Goal: Task Accomplishment & Management: Manage account settings

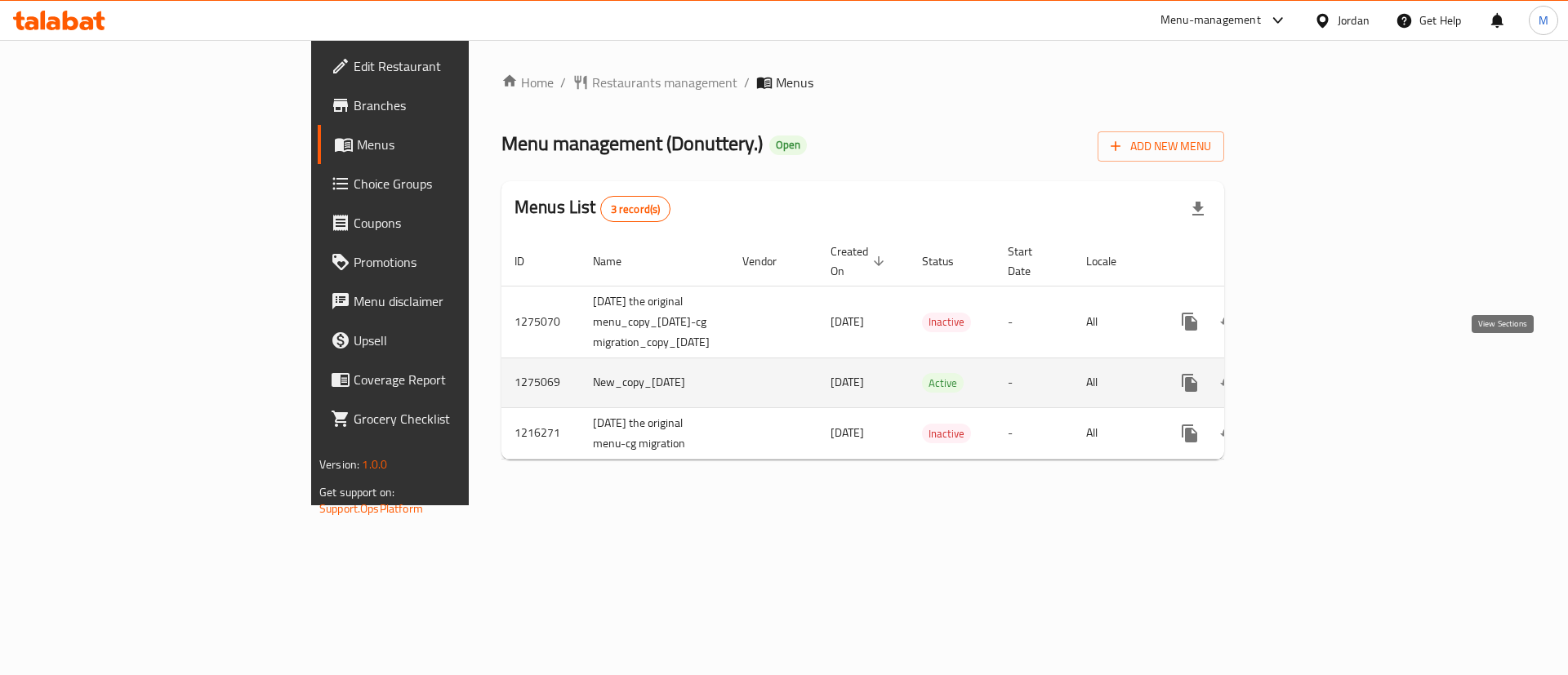
click at [1328, 363] on link "enhanced table" at bounding box center [1308, 383] width 39 height 39
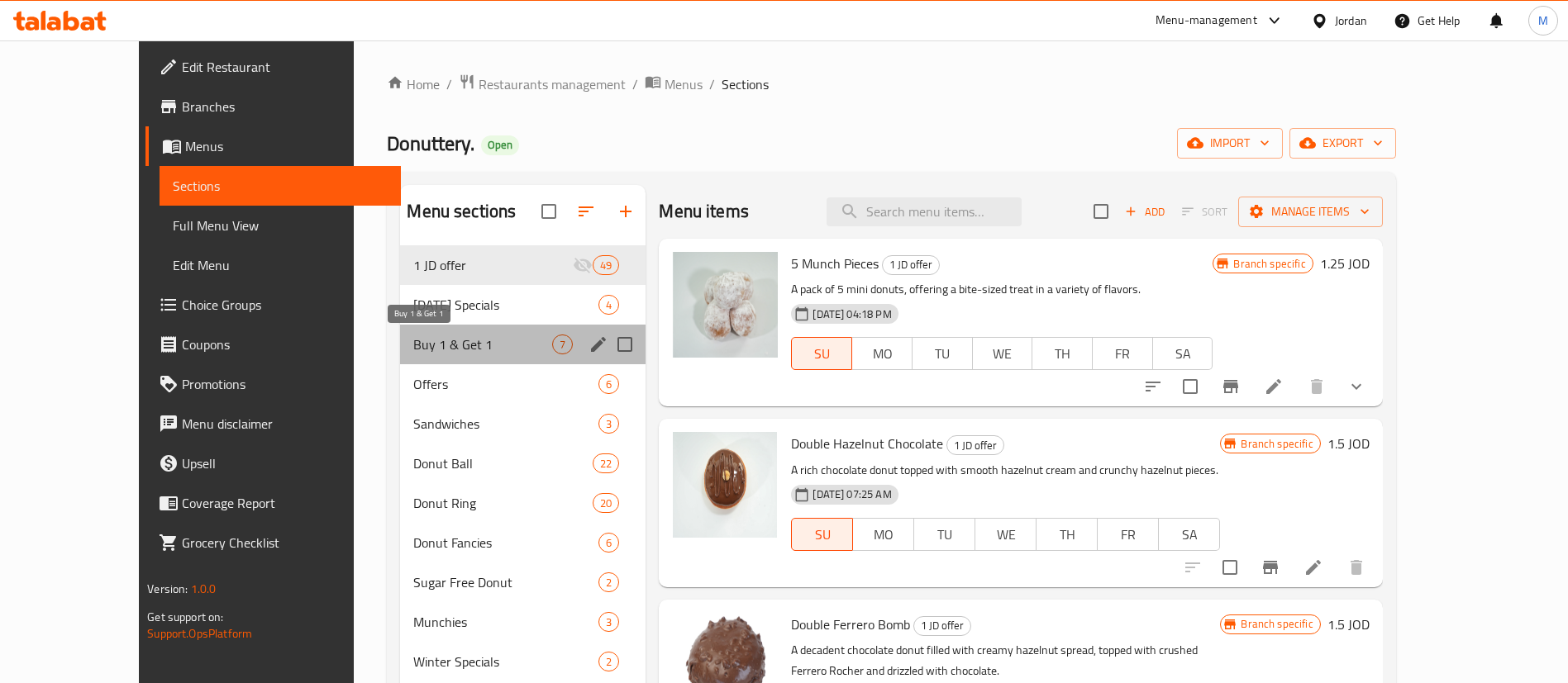
click at [485, 338] on span "Buy 1 & Get 1" at bounding box center [482, 345] width 139 height 20
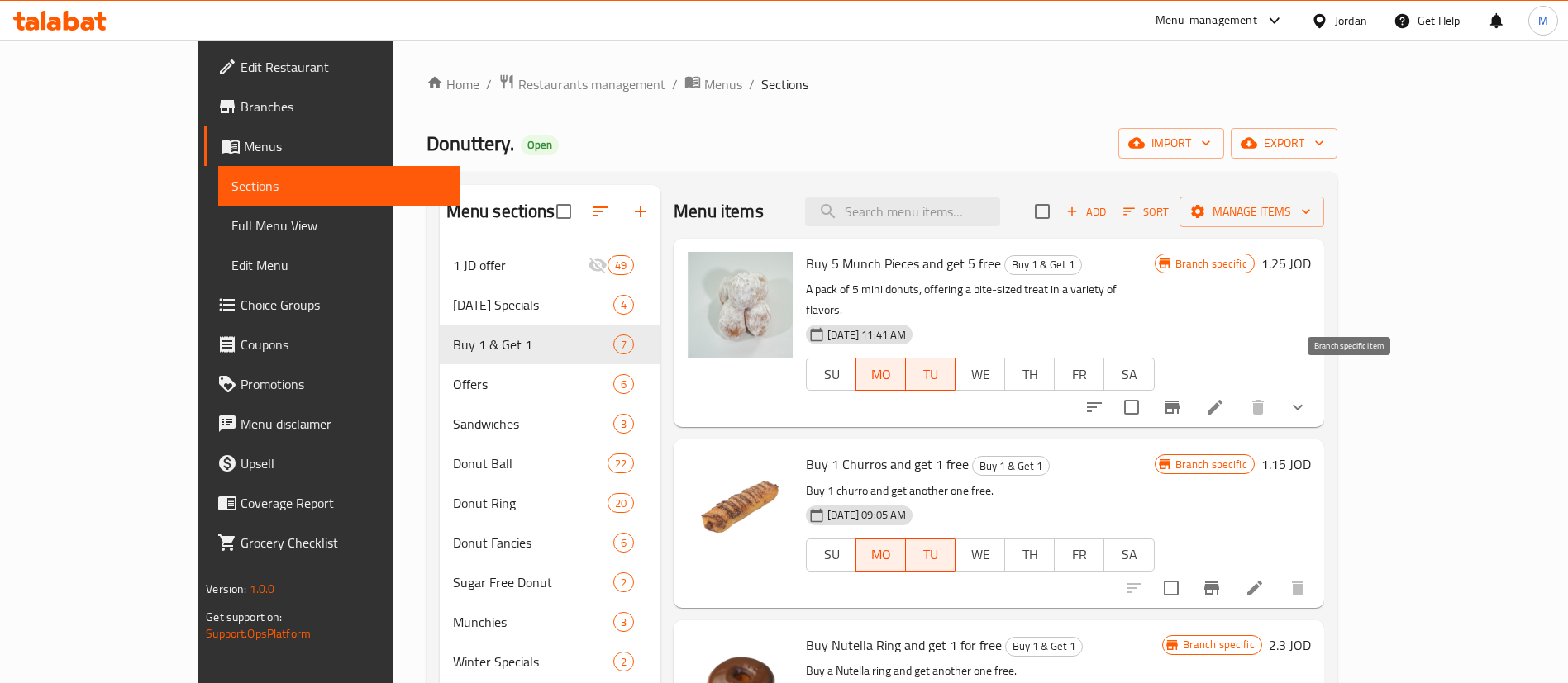
click at [1180, 401] on icon "Branch-specific-item" at bounding box center [1171, 407] width 15 height 14
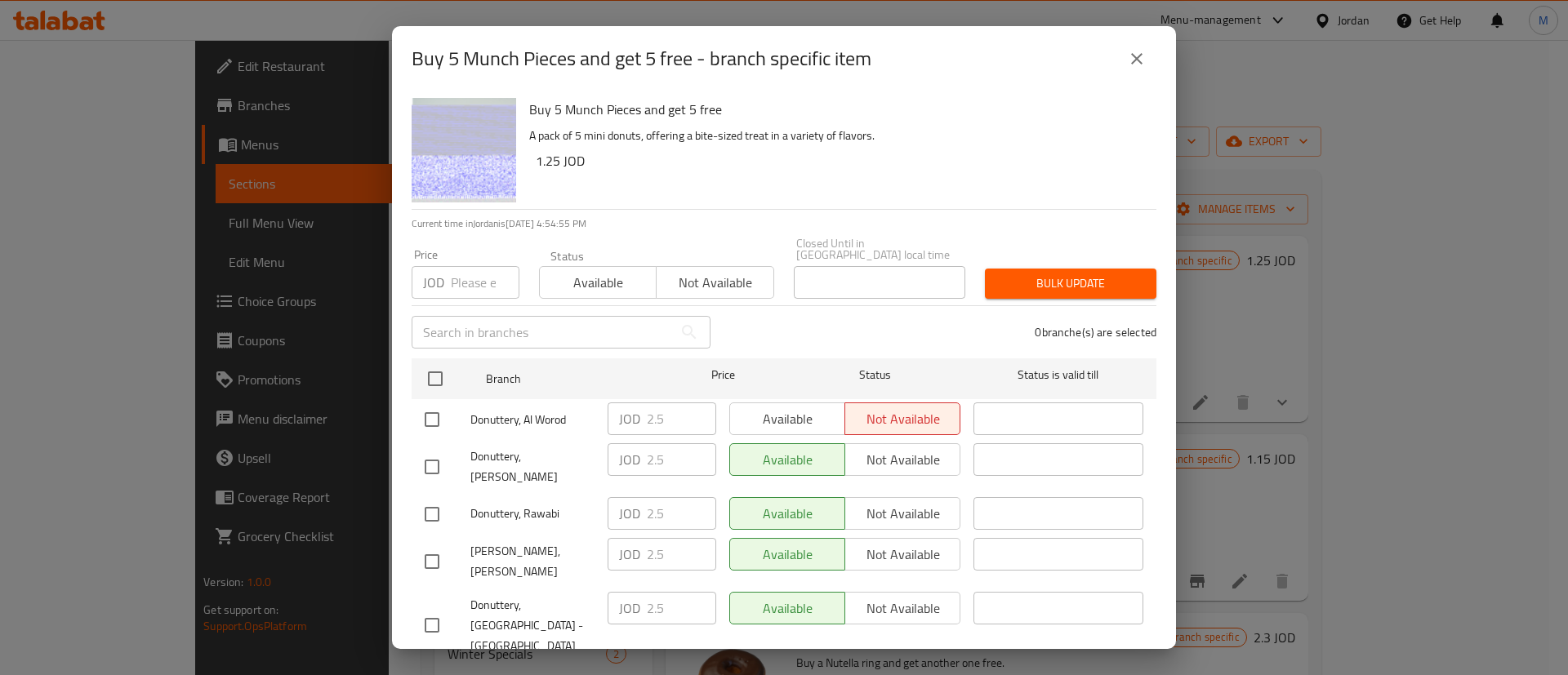
click at [1265, 294] on div "Buy 5 Munch Pieces and get 5 free - branch specific item Buy 5 Munch Pieces and…" at bounding box center [784, 337] width 1568 height 675
click at [1147, 60] on button "close" at bounding box center [1137, 59] width 39 height 39
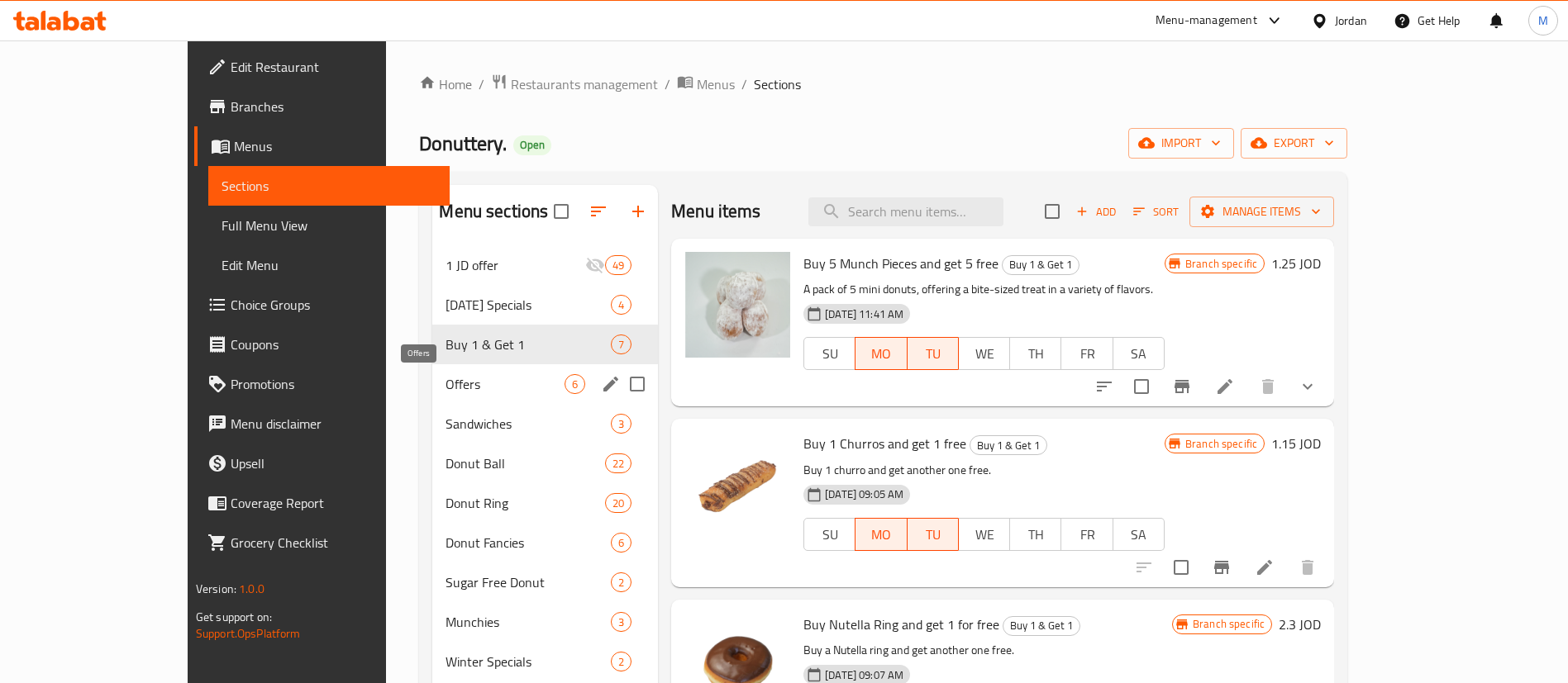
click at [475, 383] on span "Offers" at bounding box center [505, 385] width 119 height 20
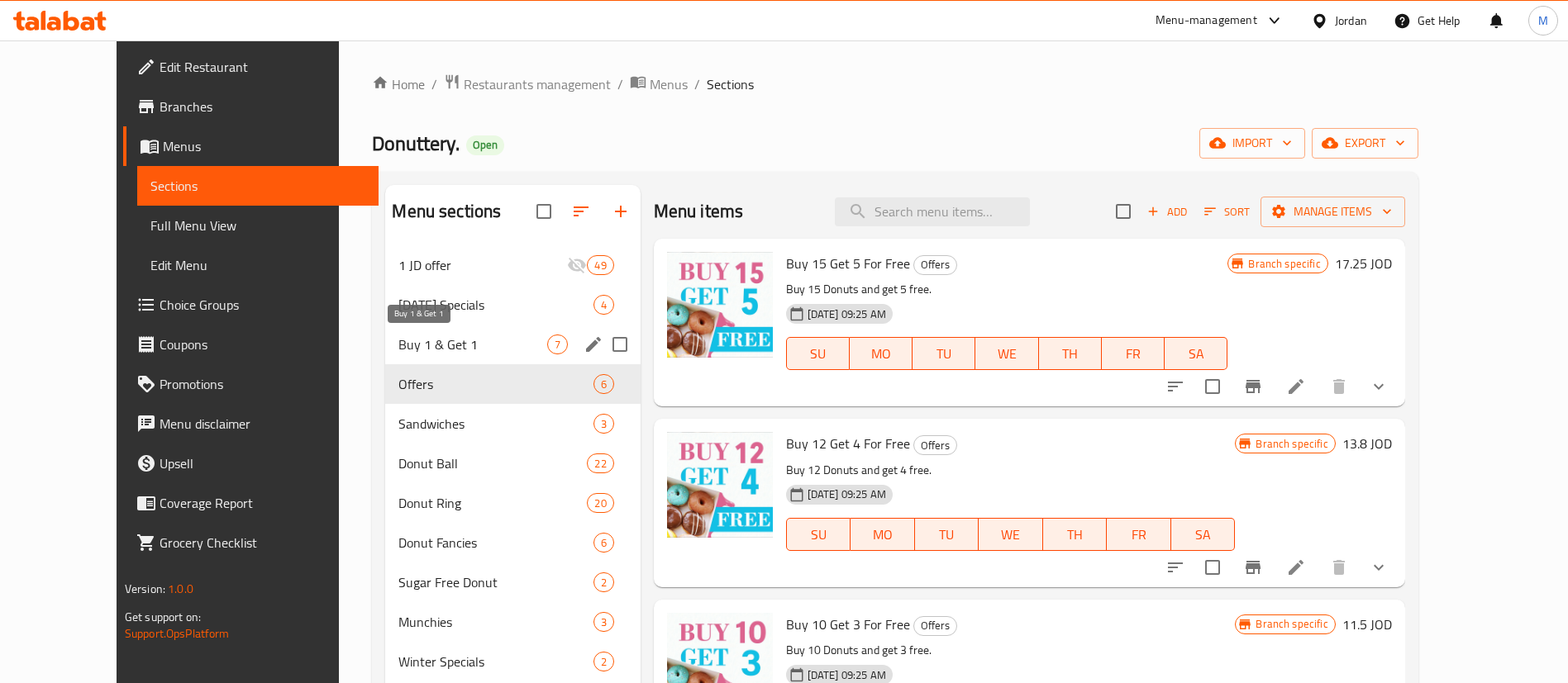
click at [449, 345] on span "Buy 1 & Get 1" at bounding box center [472, 345] width 148 height 20
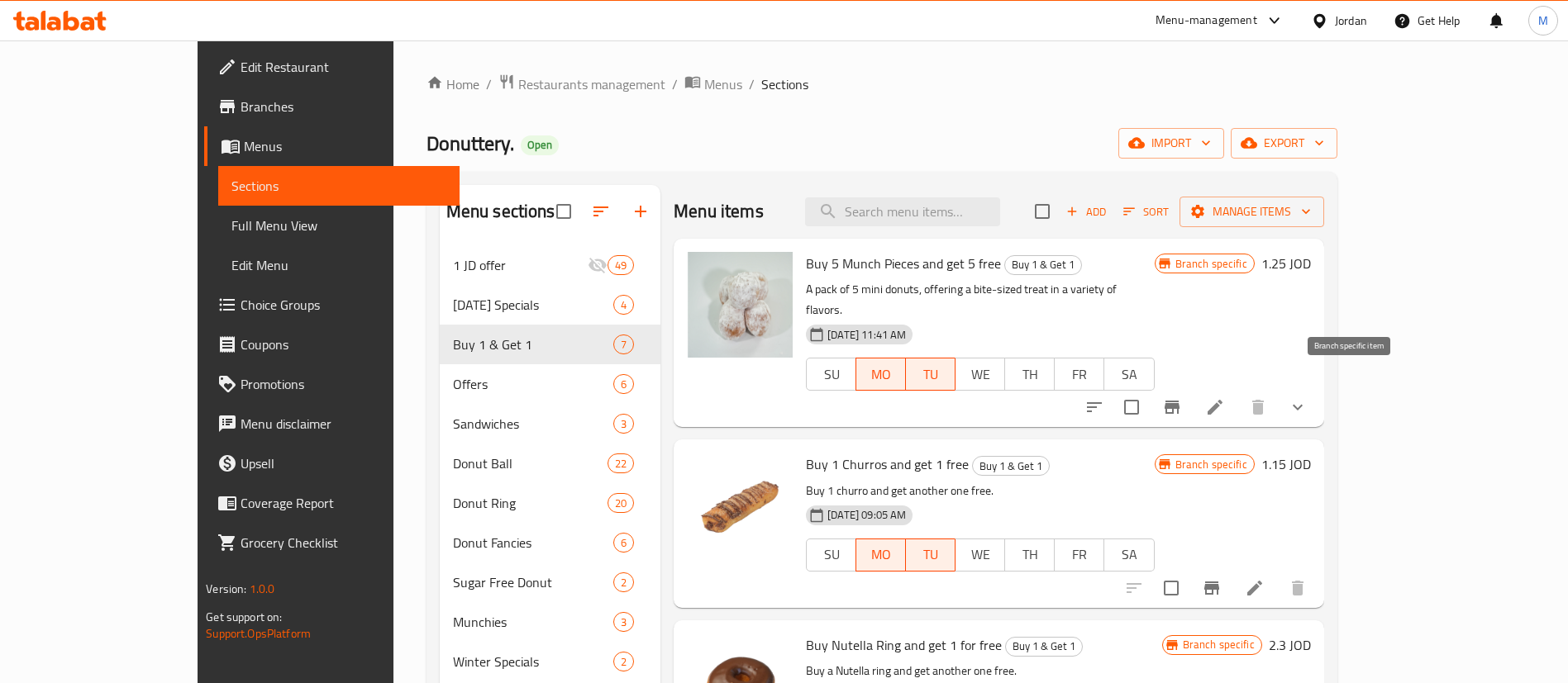
click at [1181, 397] on icon "Branch-specific-item" at bounding box center [1171, 407] width 20 height 20
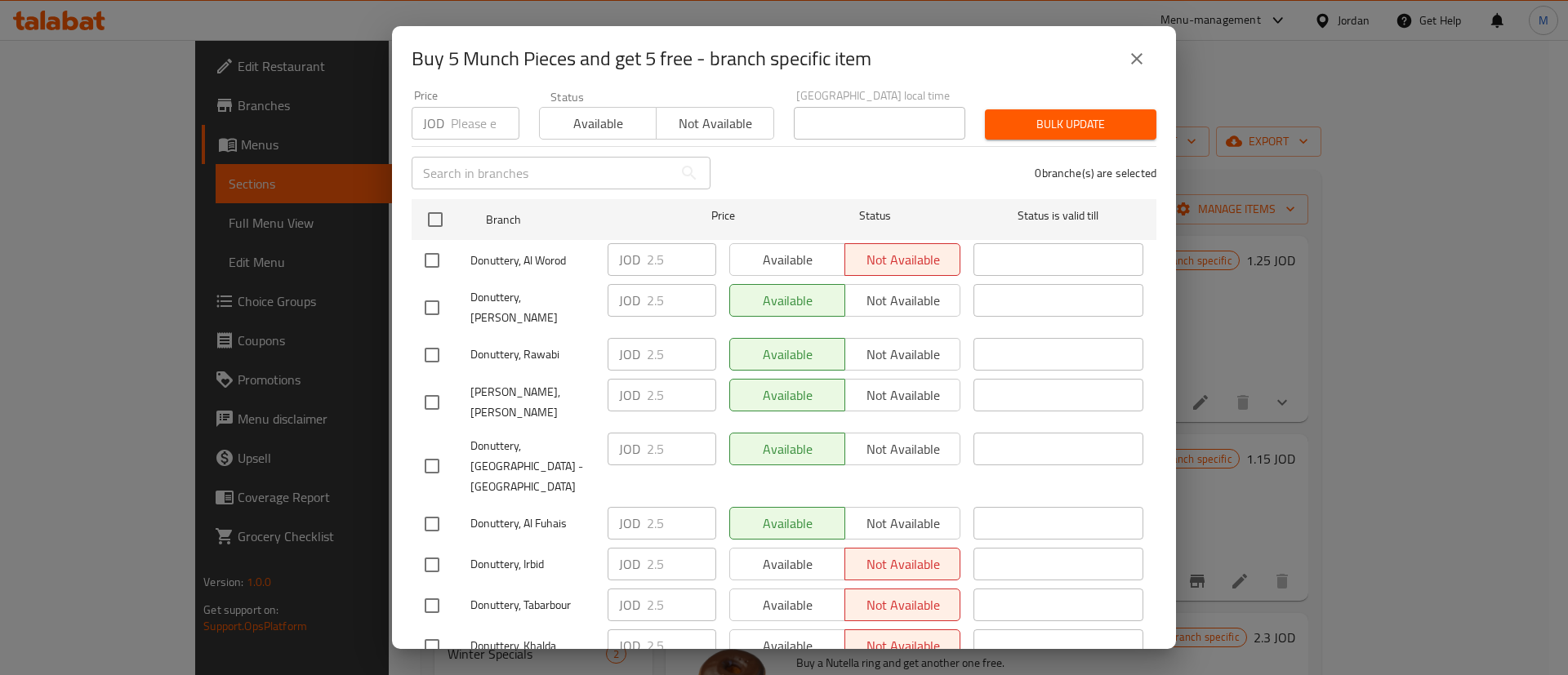
scroll to position [159, 0]
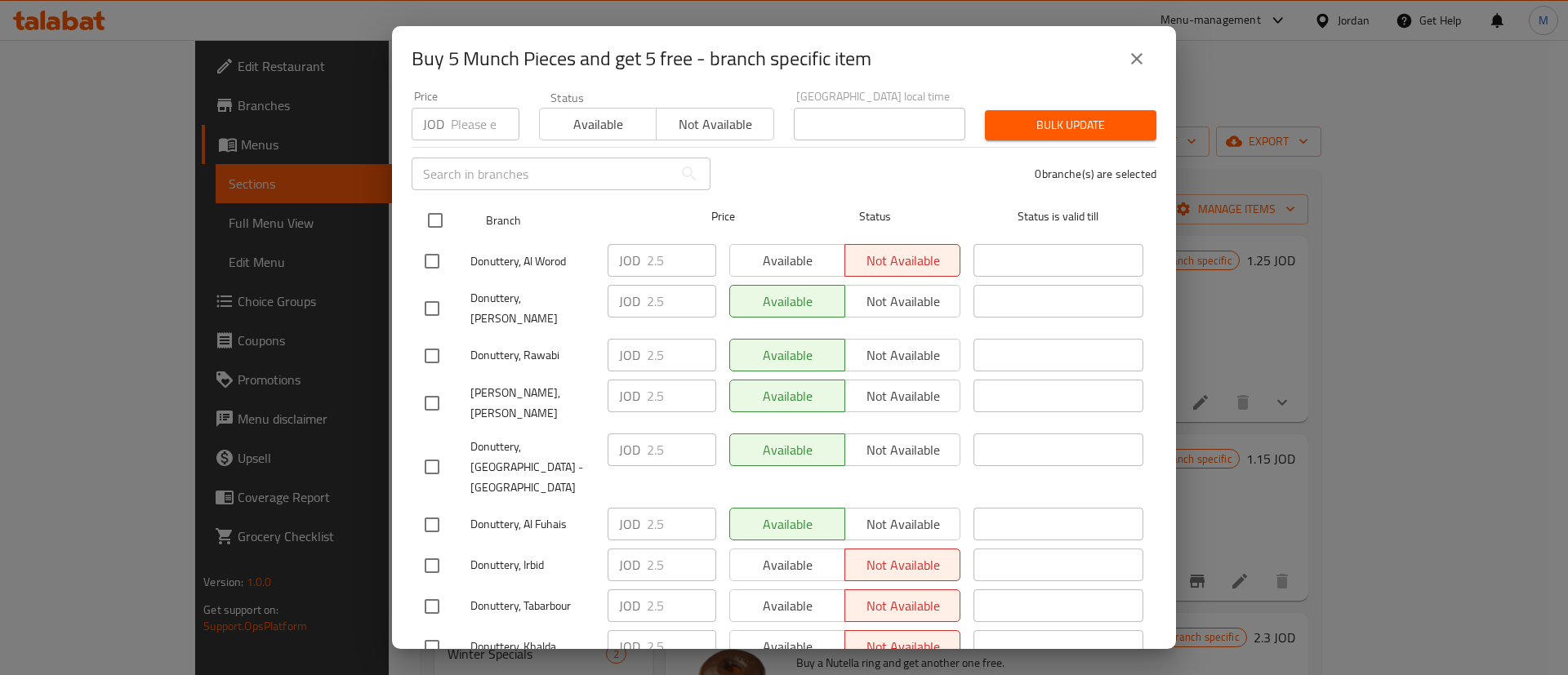
click at [443, 210] on input "checkbox" at bounding box center [435, 221] width 34 height 34
checkbox input "true"
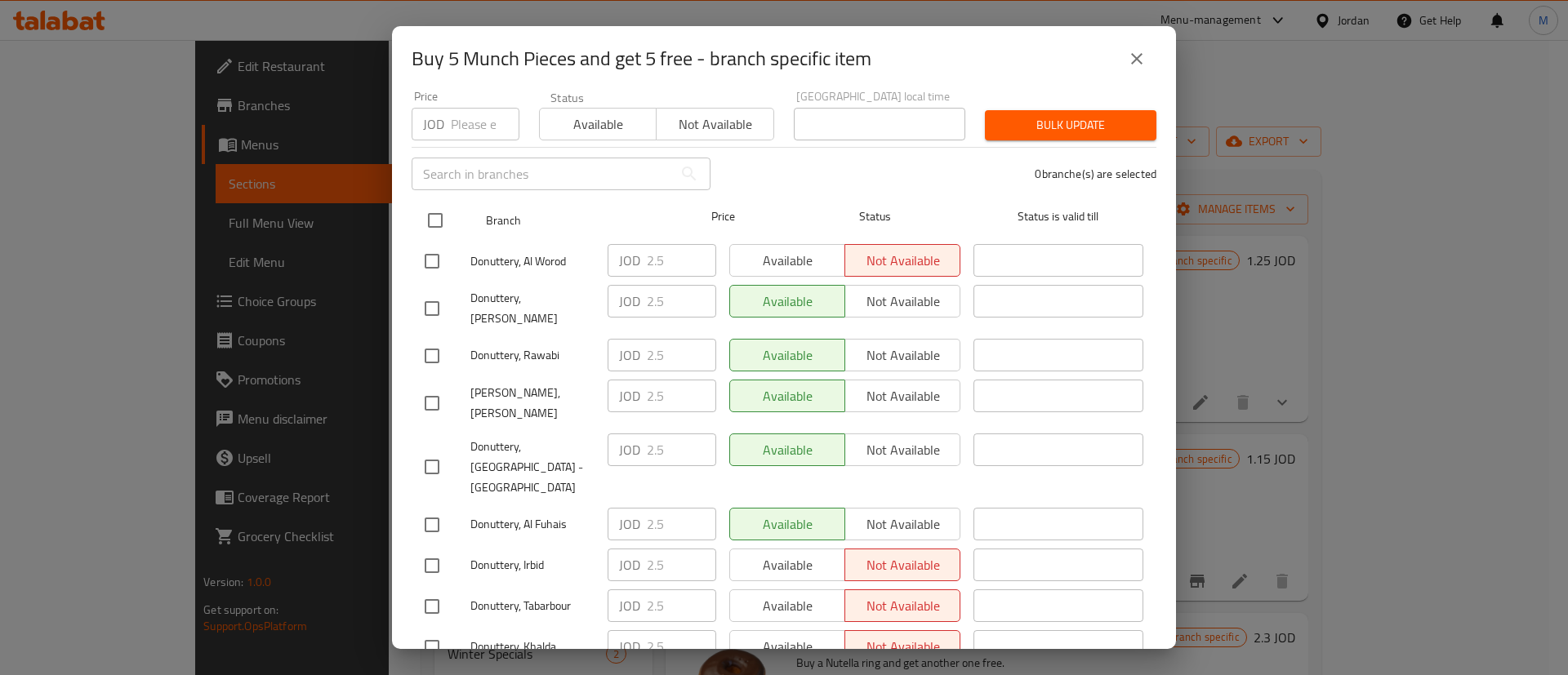
checkbox input "true"
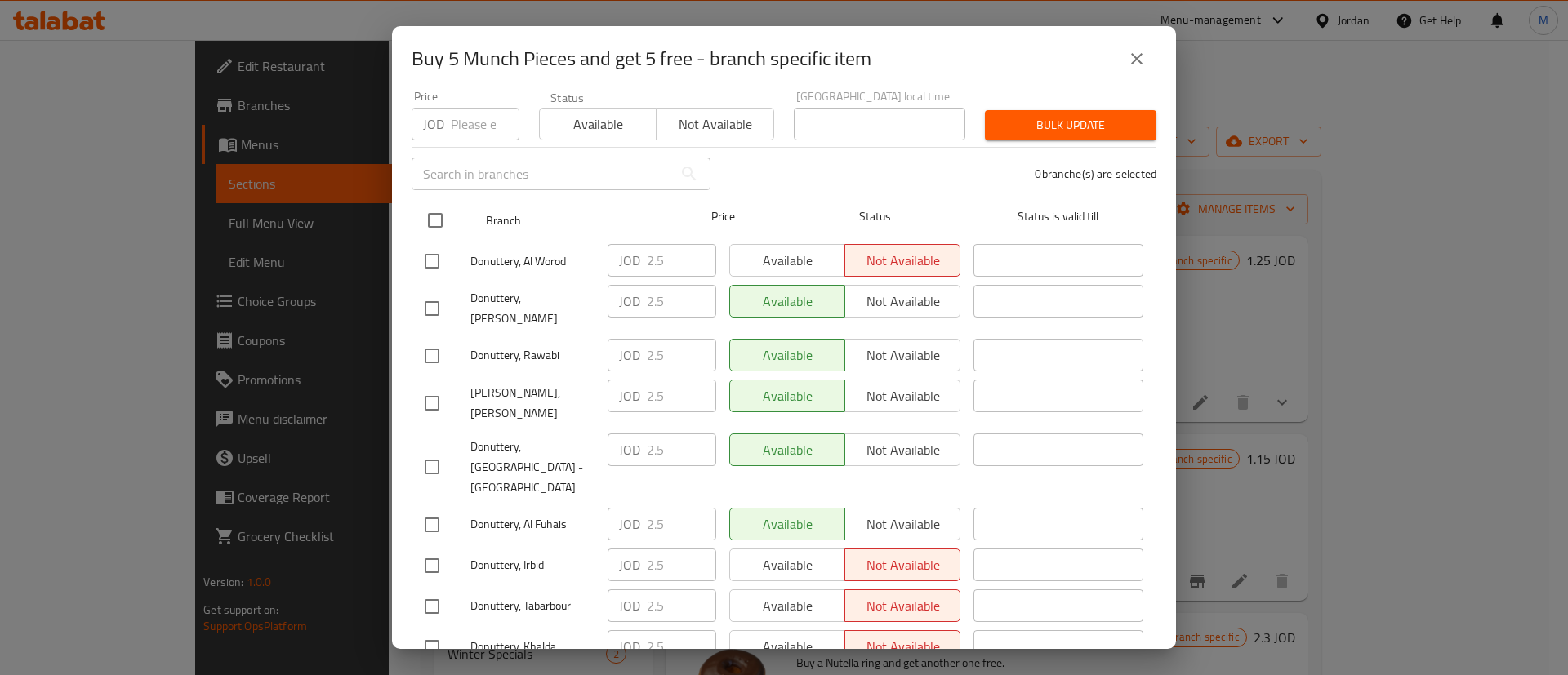
checkbox input "true"
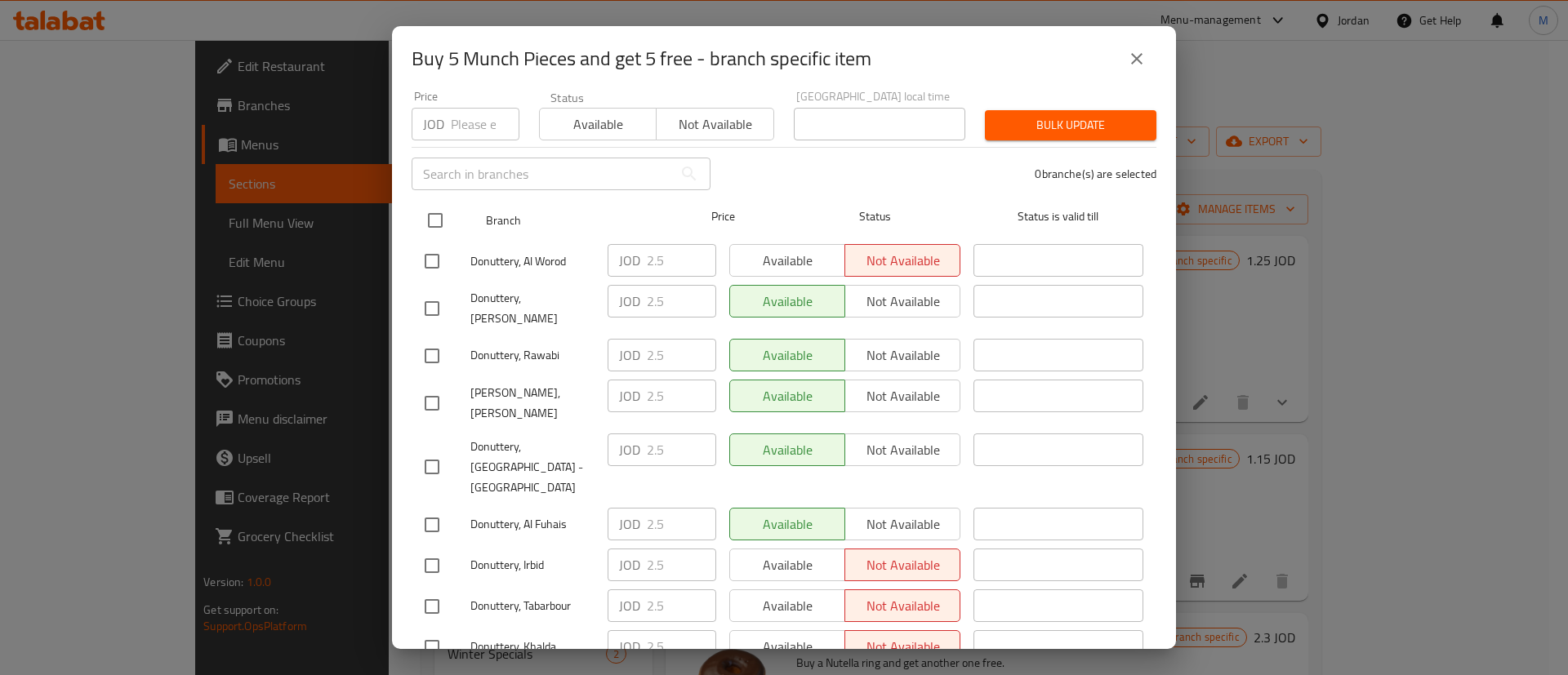
checkbox input "true"
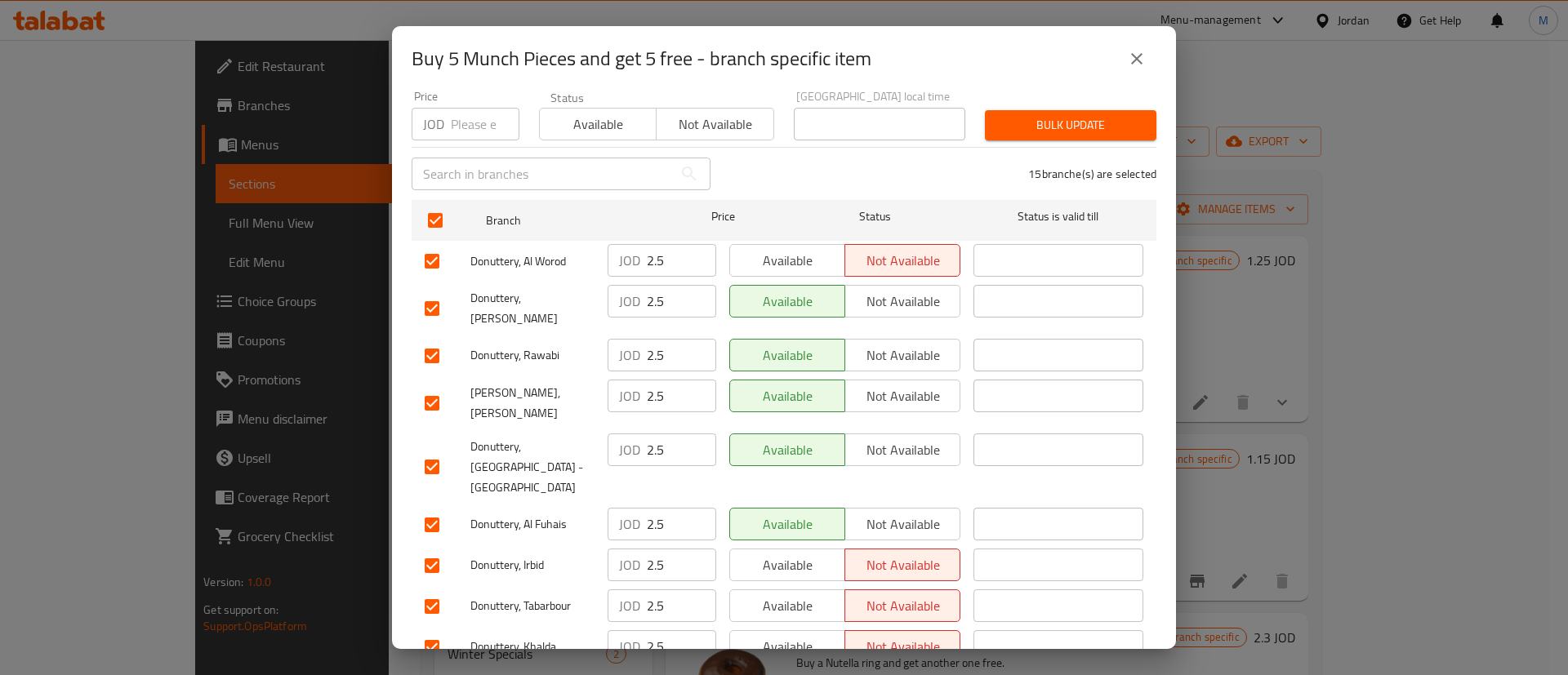
click at [754, 257] on span "Available" at bounding box center [788, 261] width 102 height 23
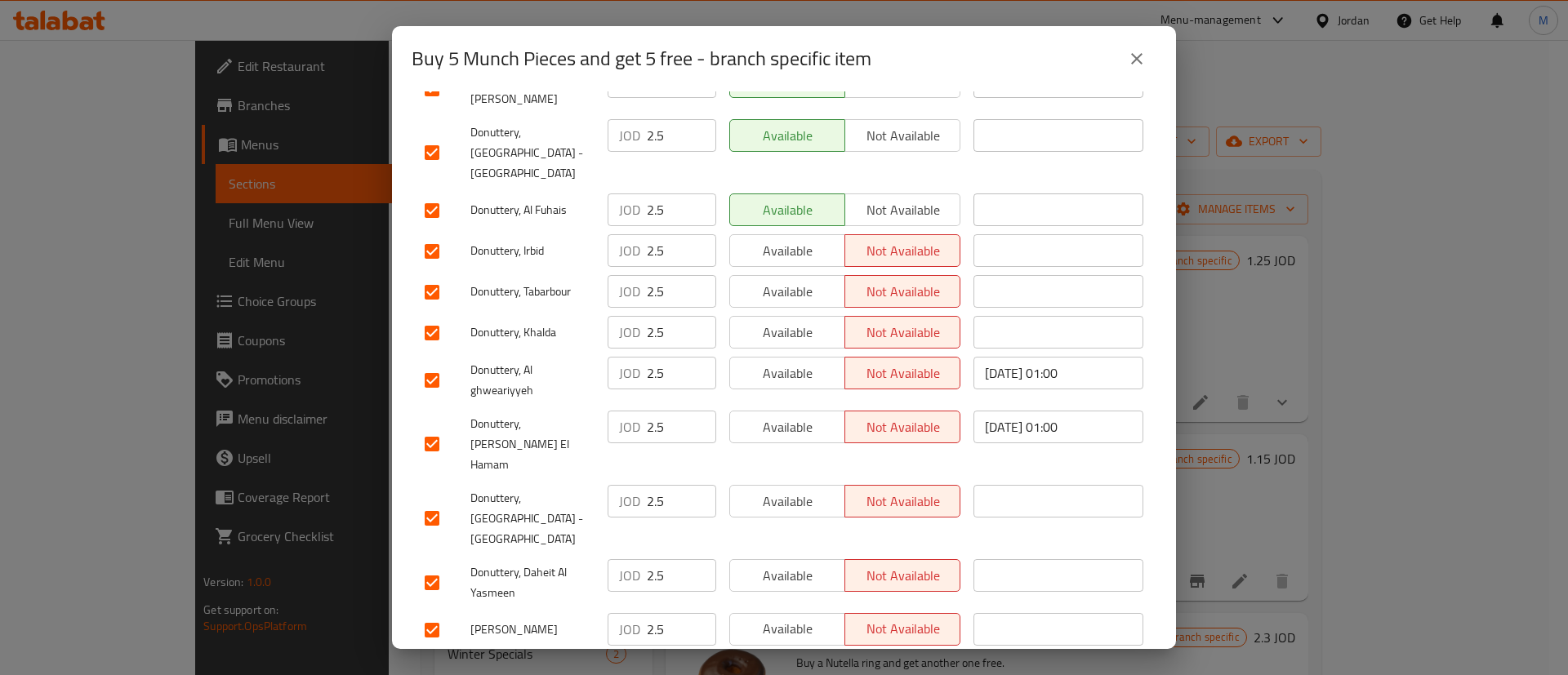
click at [779, 653] on button "Available" at bounding box center [787, 670] width 116 height 32
click at [788, 617] on span "Available" at bounding box center [788, 628] width 102 height 23
click at [788, 564] on span "Available" at bounding box center [788, 575] width 102 height 23
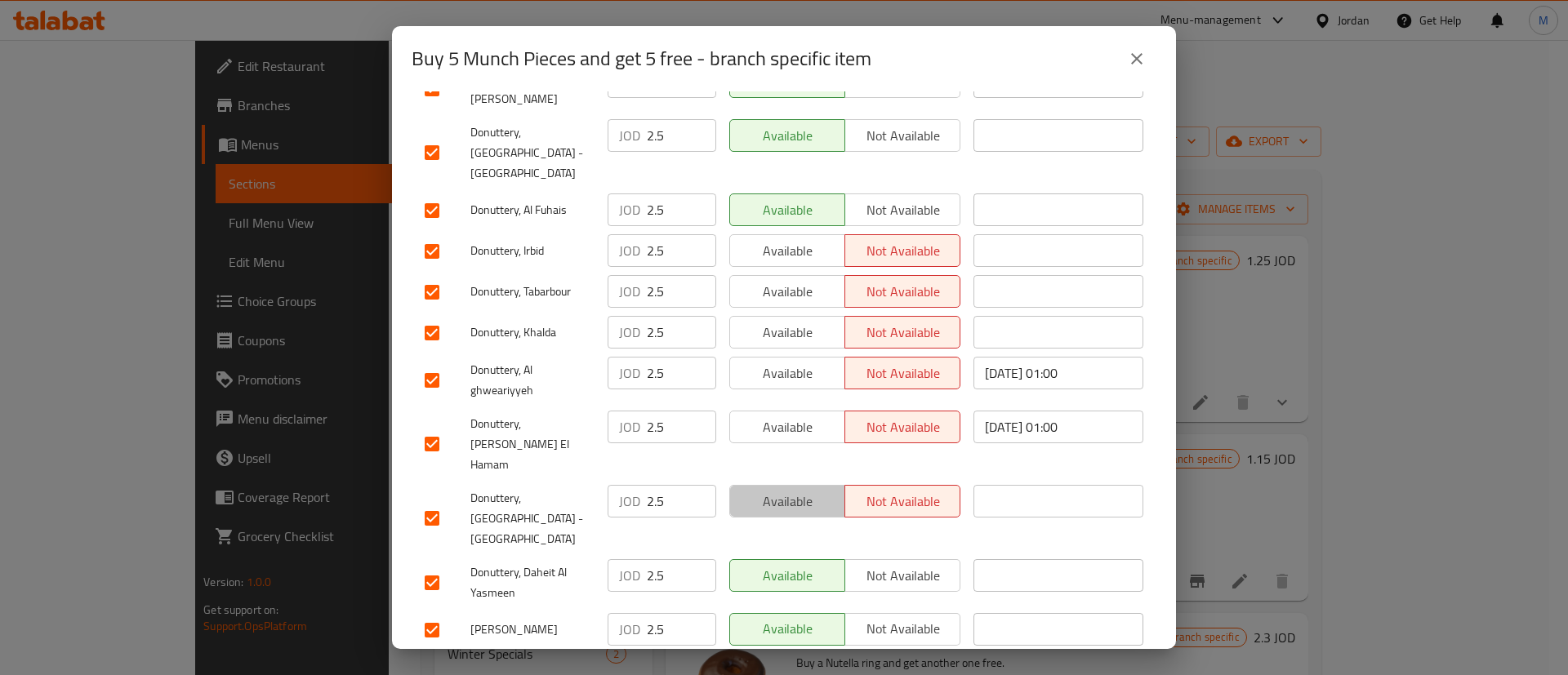
click at [792, 489] on span "Available" at bounding box center [788, 501] width 102 height 23
drag, startPoint x: 794, startPoint y: 394, endPoint x: 807, endPoint y: 326, distance: 69.2
click at [794, 416] on span "Available" at bounding box center [788, 428] width 102 height 23
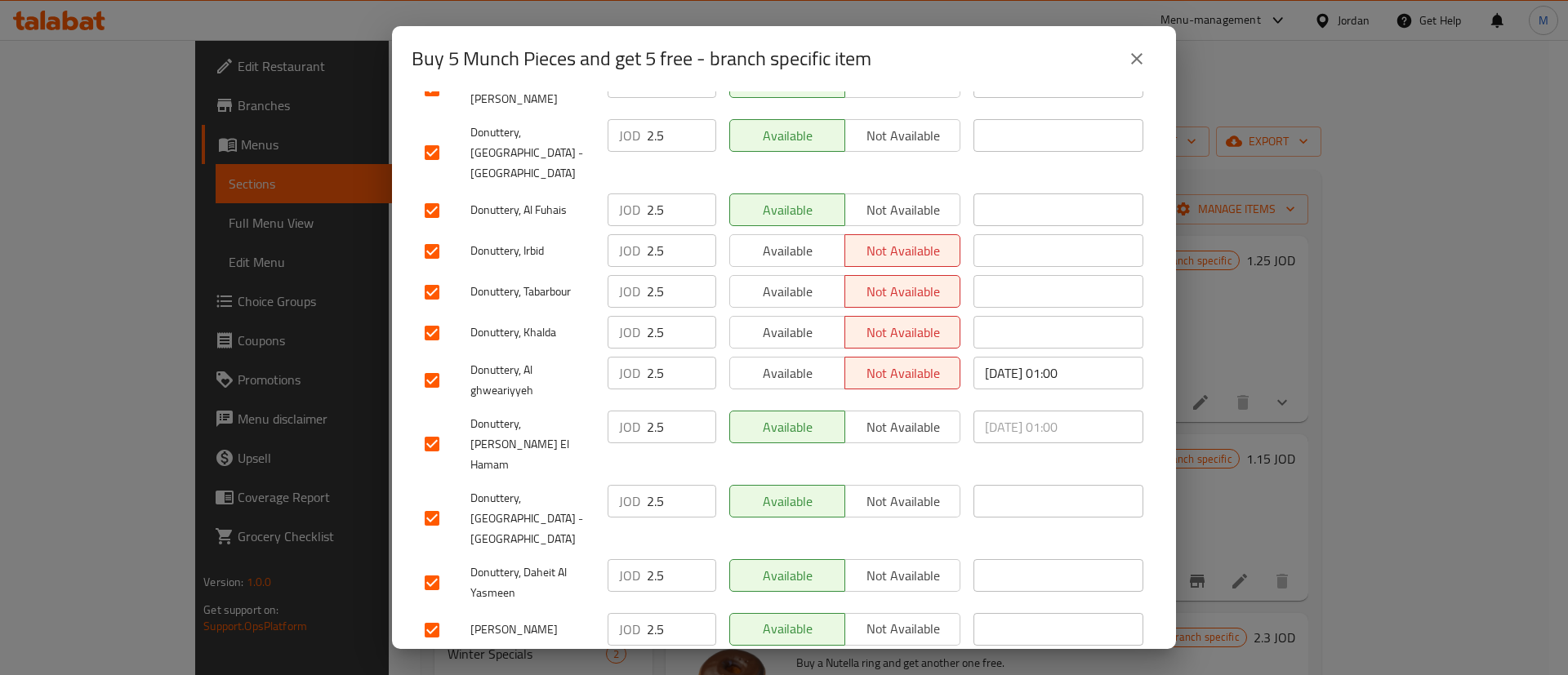
drag, startPoint x: 807, startPoint y: 326, endPoint x: 798, endPoint y: 290, distance: 37.1
click at [808, 361] on span "Available" at bounding box center [788, 373] width 102 height 23
click at [796, 321] on span "Available" at bounding box center [788, 333] width 102 height 23
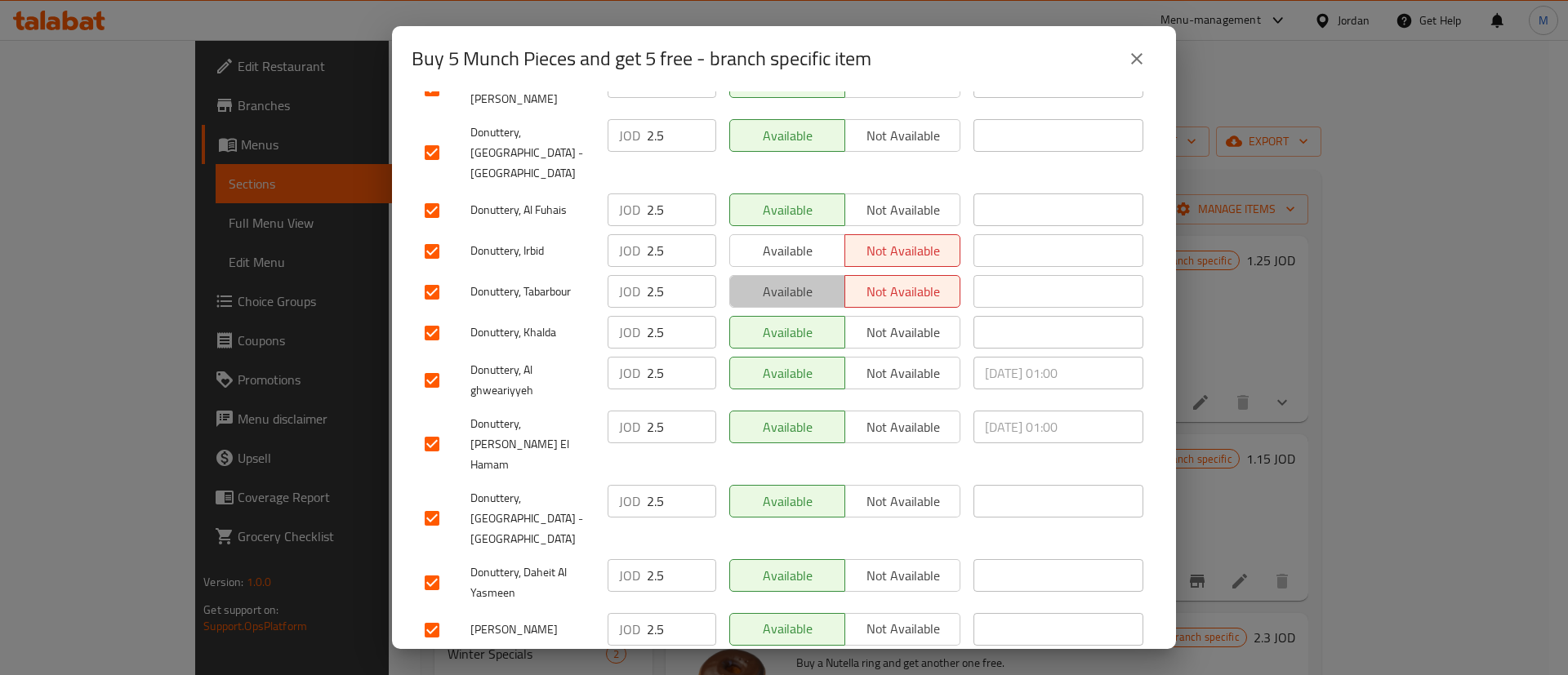
click at [790, 280] on span "Available" at bounding box center [788, 291] width 102 height 23
click at [791, 239] on span "Available" at bounding box center [788, 251] width 102 height 23
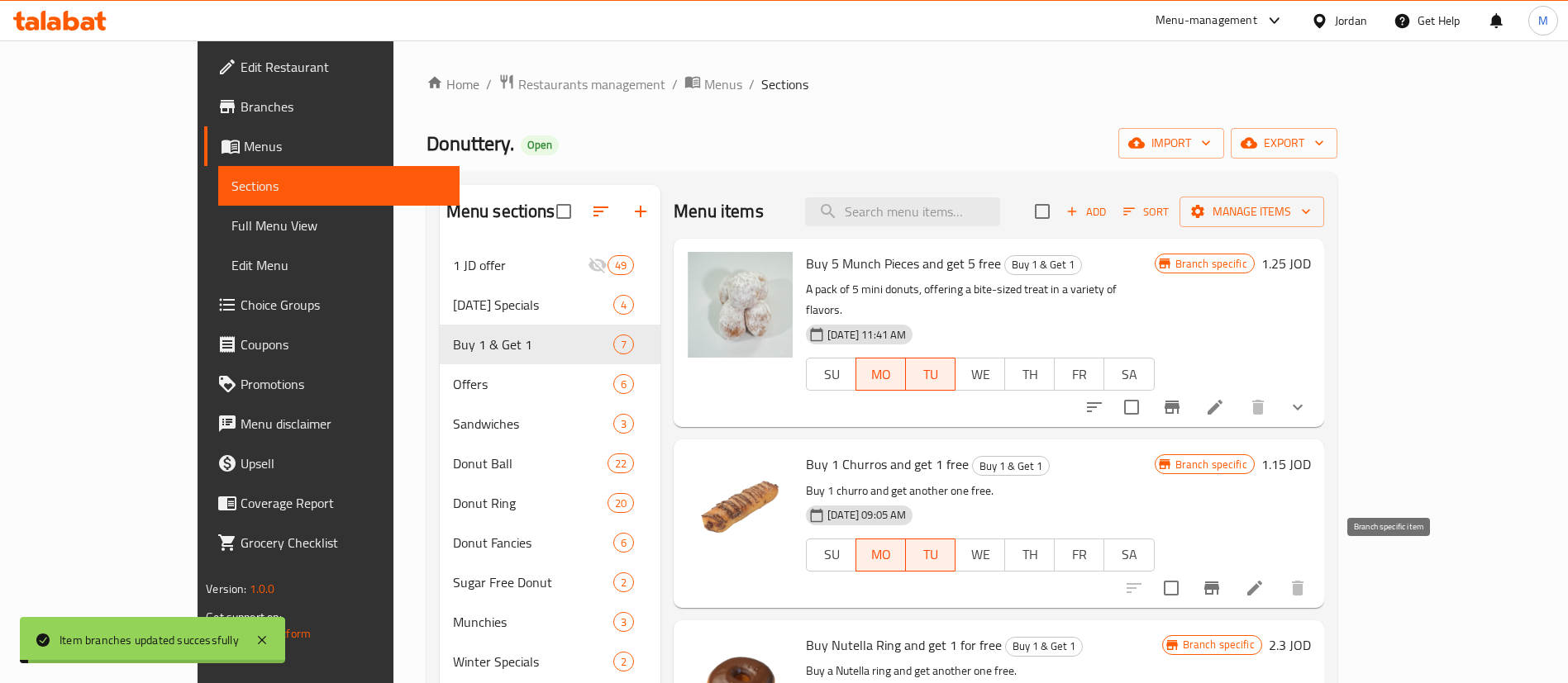
click at [1219, 581] on icon "Branch-specific-item" at bounding box center [1211, 588] width 15 height 14
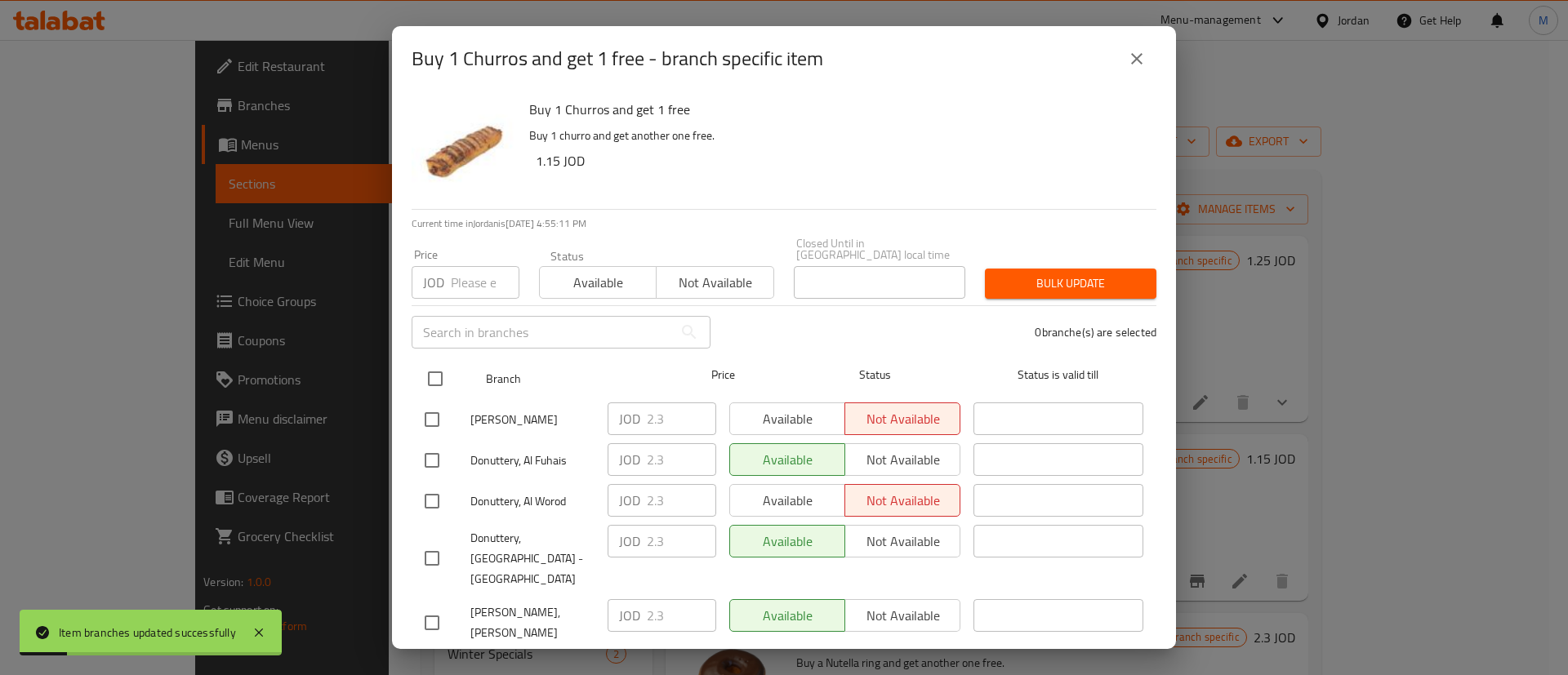
click at [437, 363] on input "checkbox" at bounding box center [435, 378] width 34 height 34
checkbox input "true"
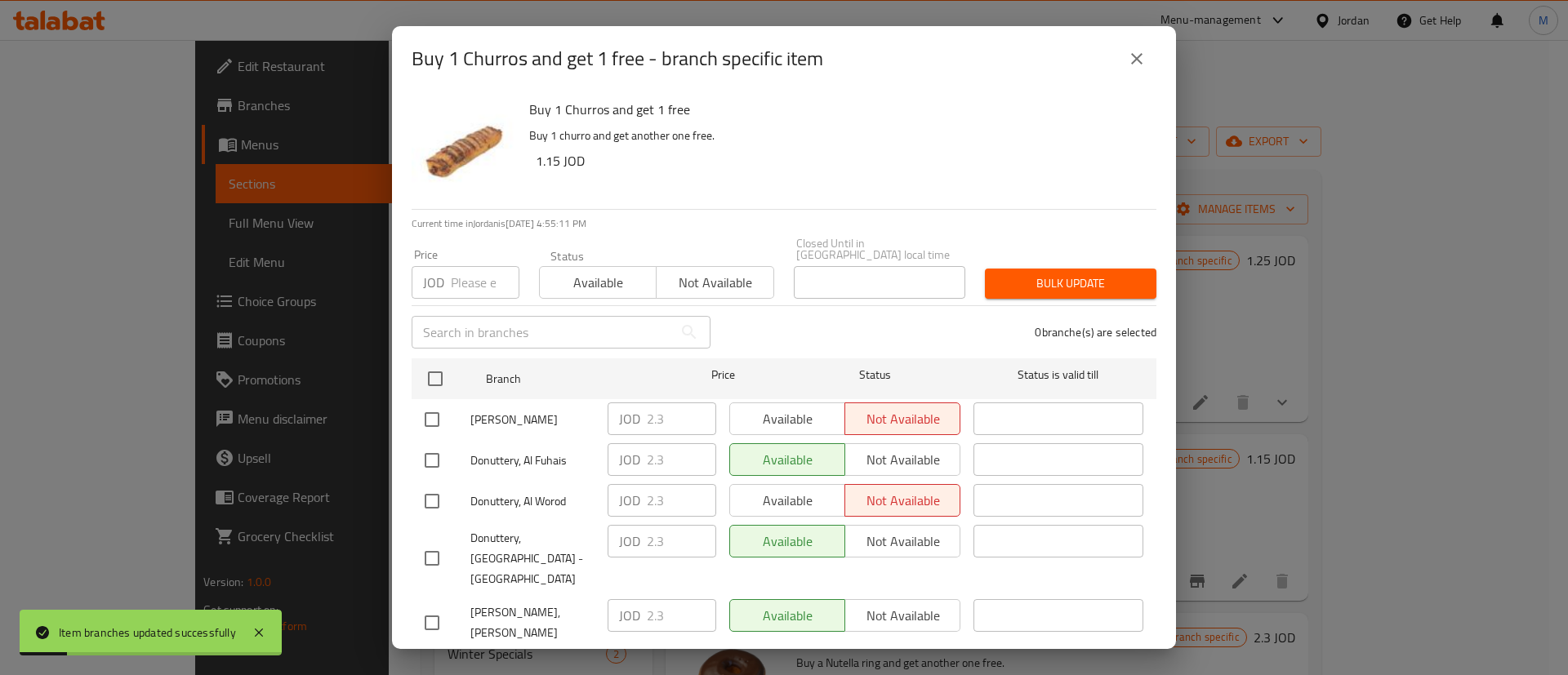
checkbox input "true"
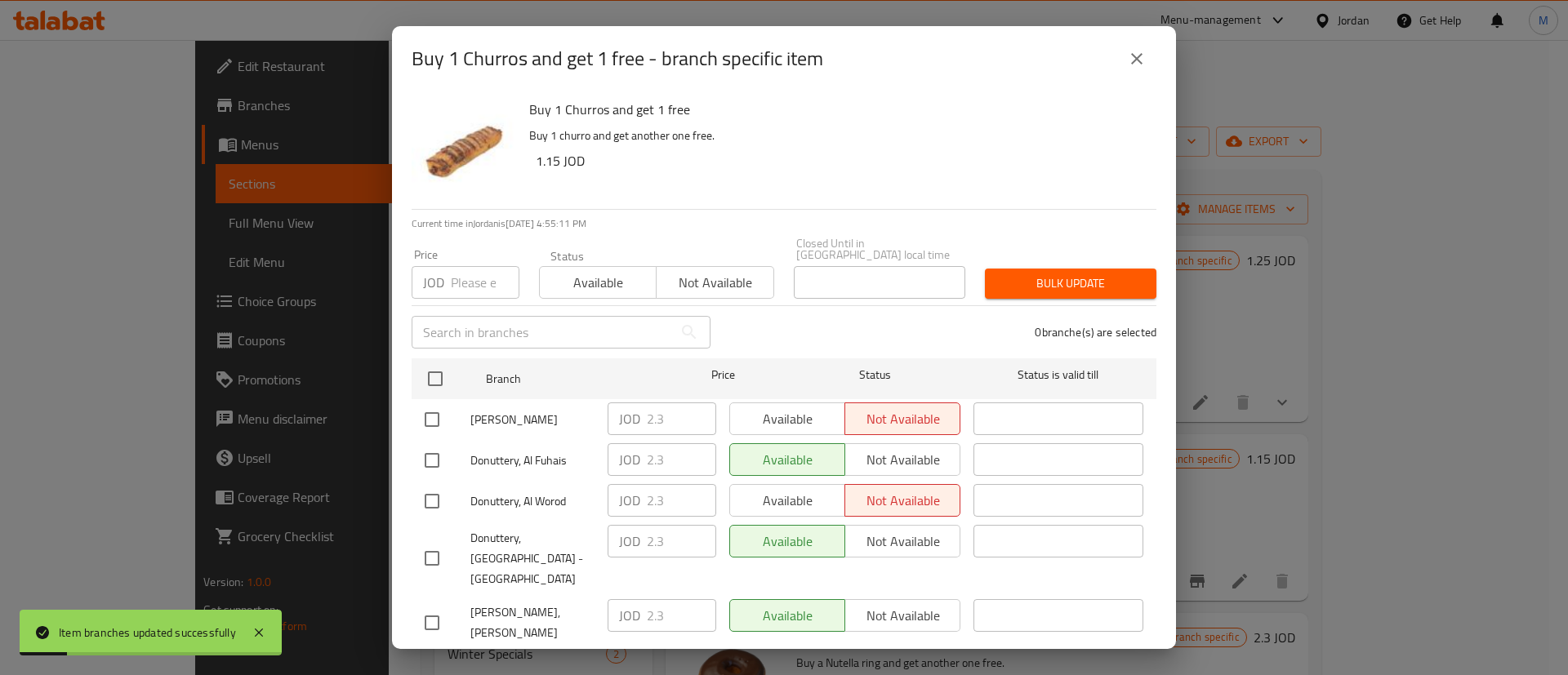
checkbox input "true"
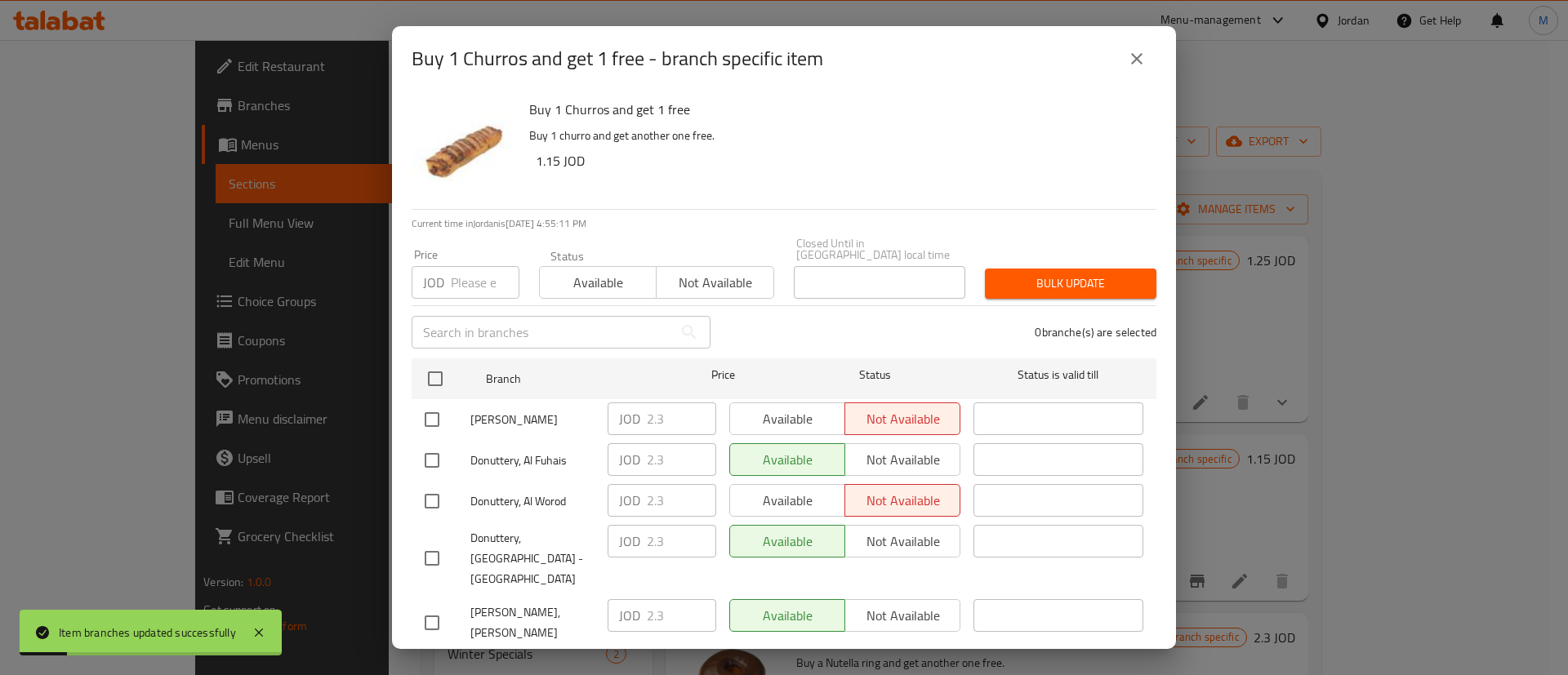
checkbox input "true"
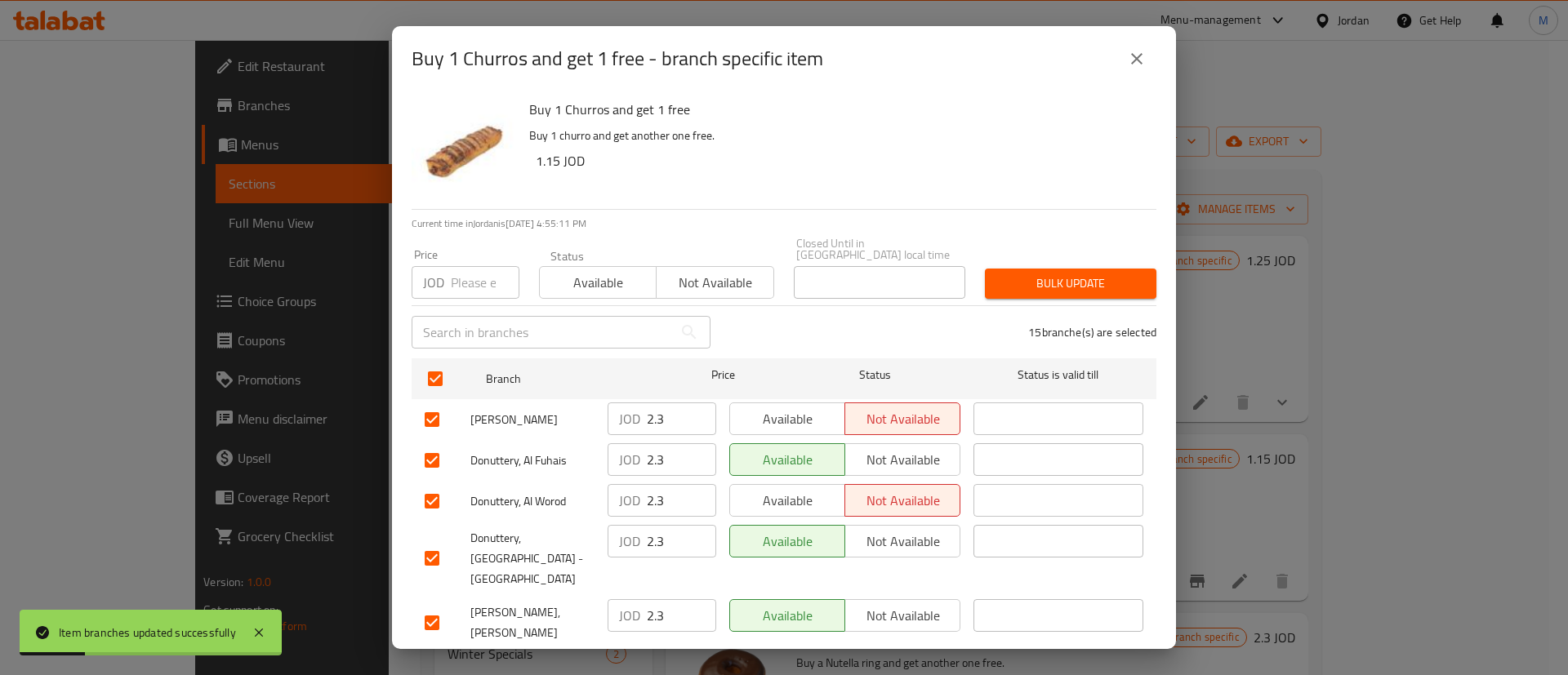
click at [809, 416] on span "Available" at bounding box center [788, 419] width 102 height 23
click at [801, 489] on span "Available" at bounding box center [788, 500] width 102 height 23
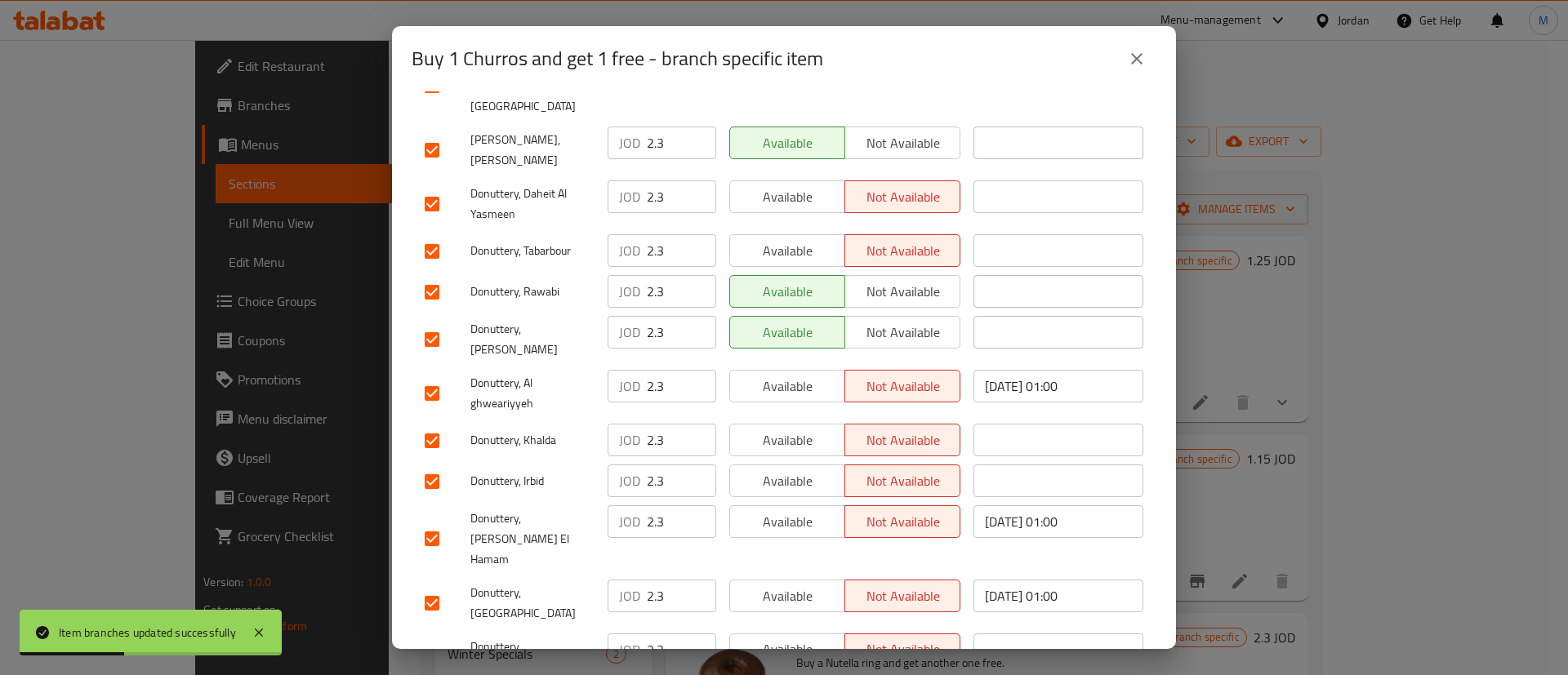
click at [793, 634] on button "Available" at bounding box center [787, 650] width 116 height 32
click at [801, 584] on span "Available" at bounding box center [788, 596] width 102 height 23
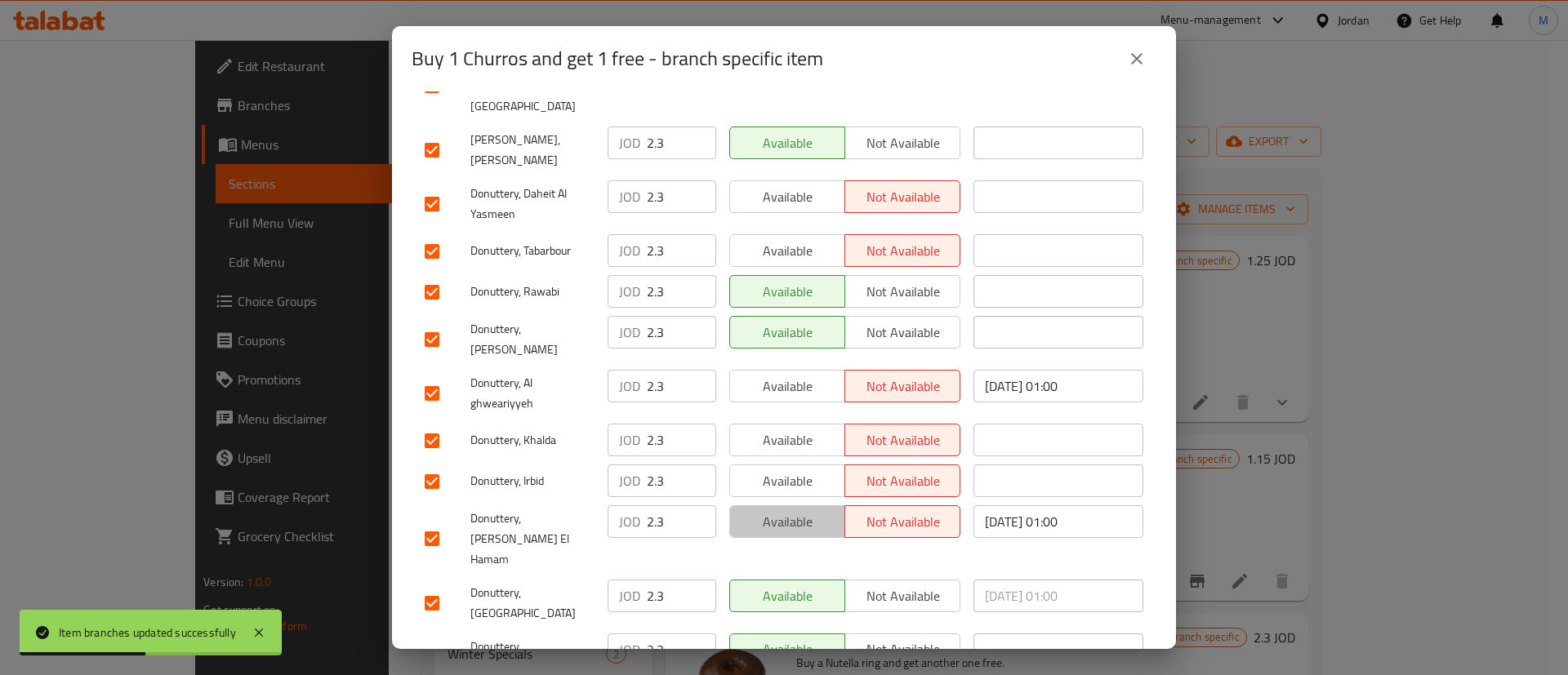
click at [798, 510] on span "Available" at bounding box center [788, 522] width 102 height 23
click at [793, 470] on span "Available" at bounding box center [788, 481] width 102 height 23
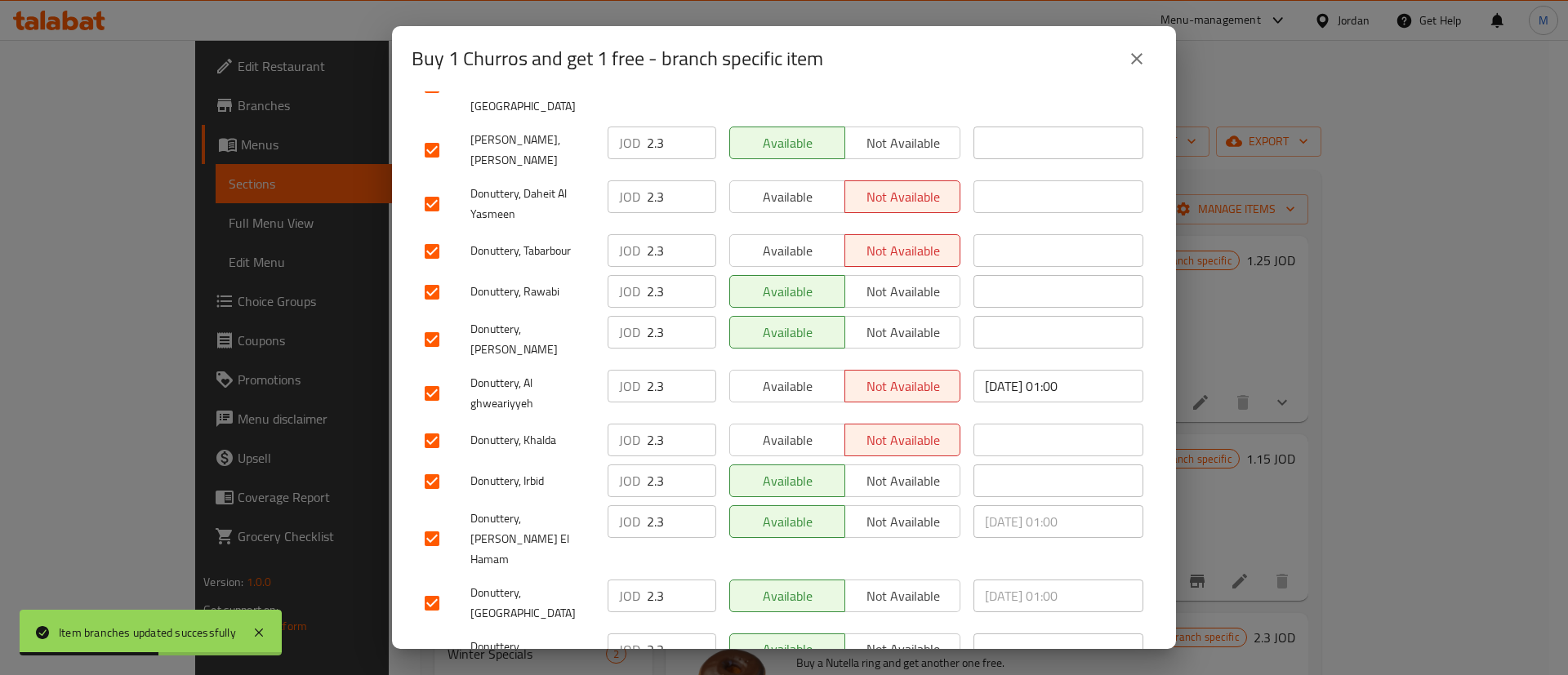
click at [789, 428] on span "Available" at bounding box center [788, 440] width 102 height 23
click at [788, 375] on span "Available" at bounding box center [788, 386] width 102 height 23
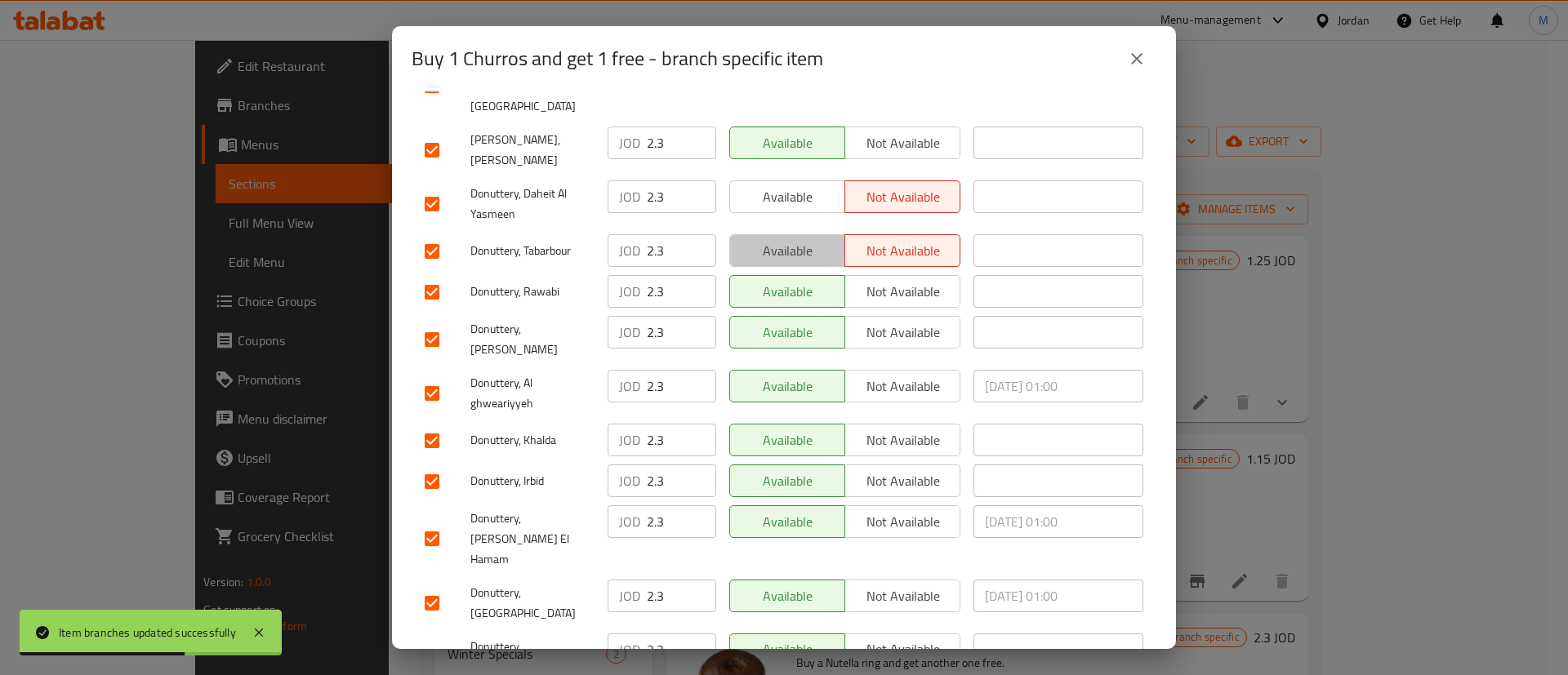
click at [809, 239] on span "Available" at bounding box center [788, 251] width 102 height 23
click at [806, 186] on span "Available" at bounding box center [788, 197] width 102 height 23
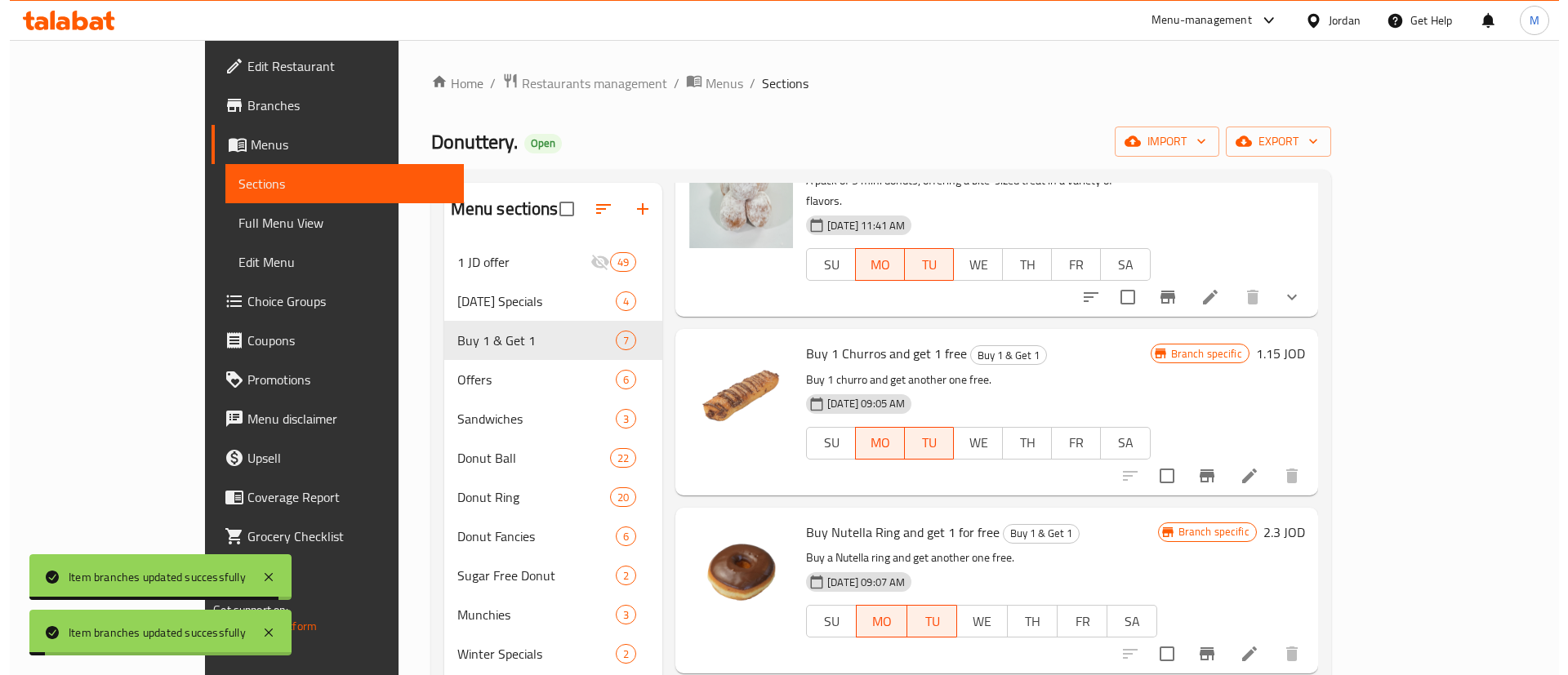
scroll to position [107, 0]
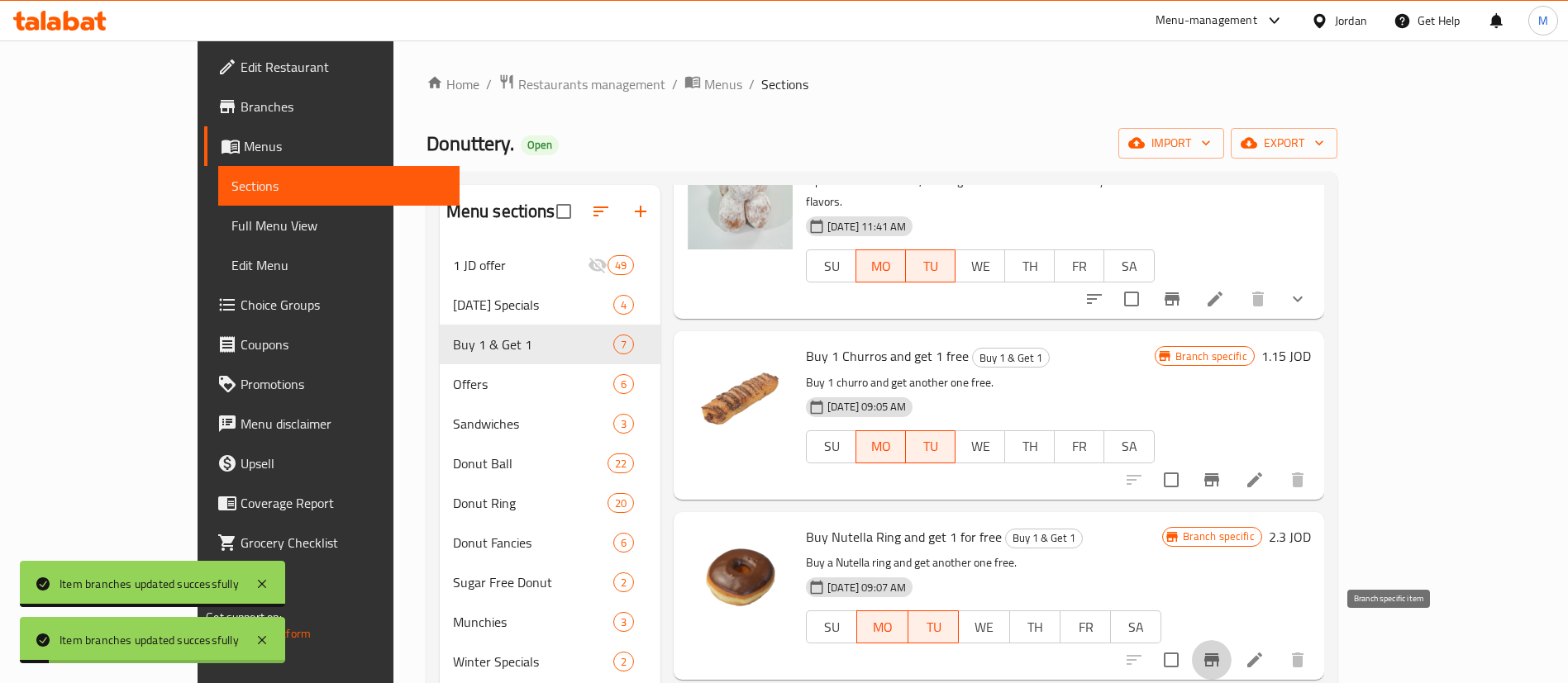
click at [1219, 653] on icon "Branch-specific-item" at bounding box center [1211, 659] width 15 height 14
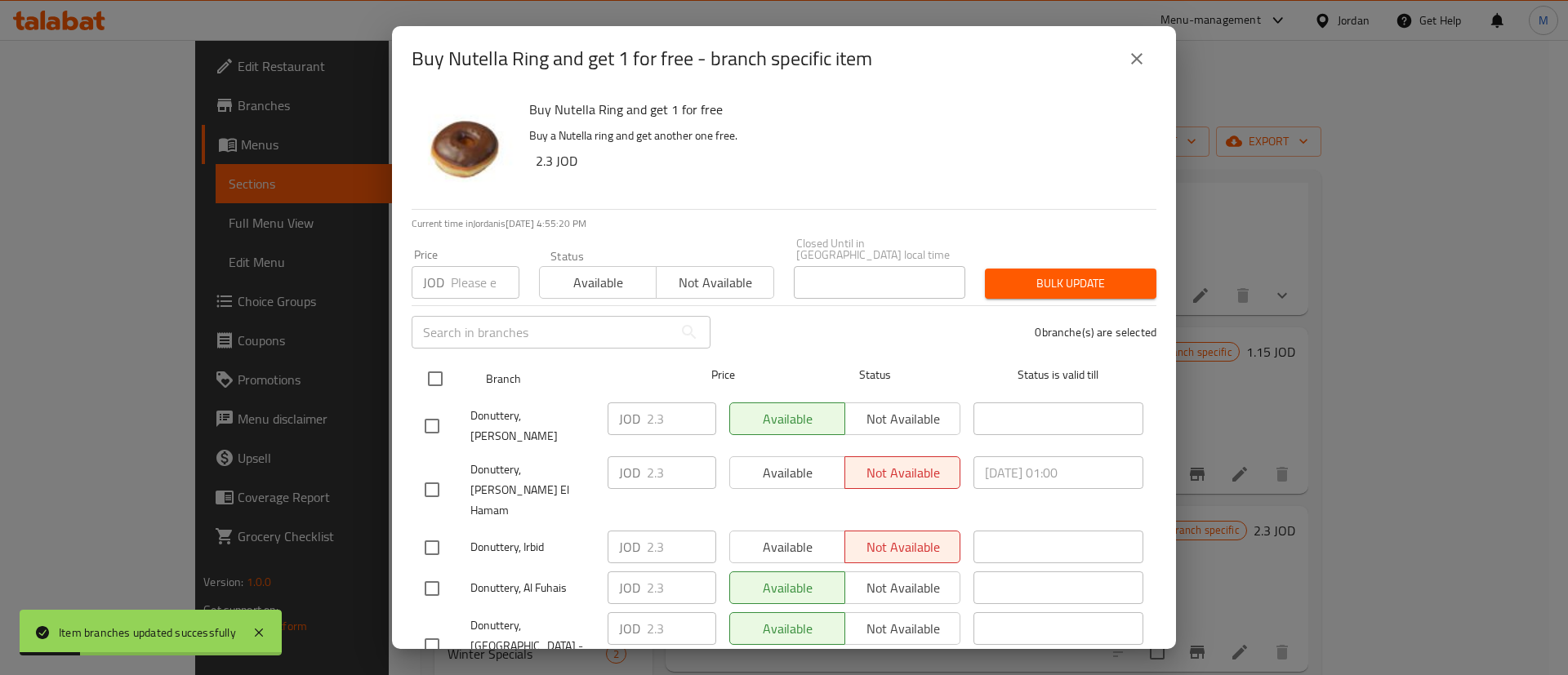
click at [433, 372] on input "checkbox" at bounding box center [435, 378] width 34 height 34
checkbox input "true"
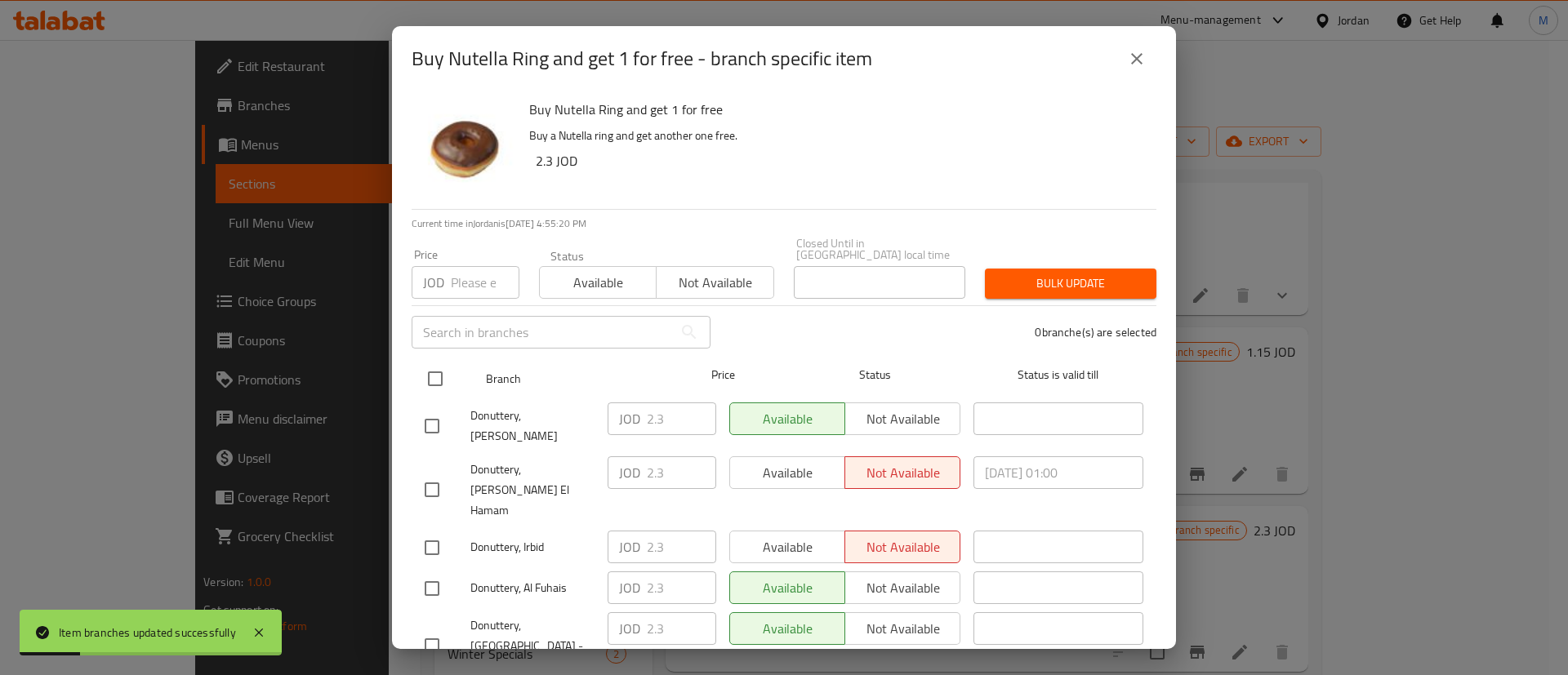
checkbox input "true"
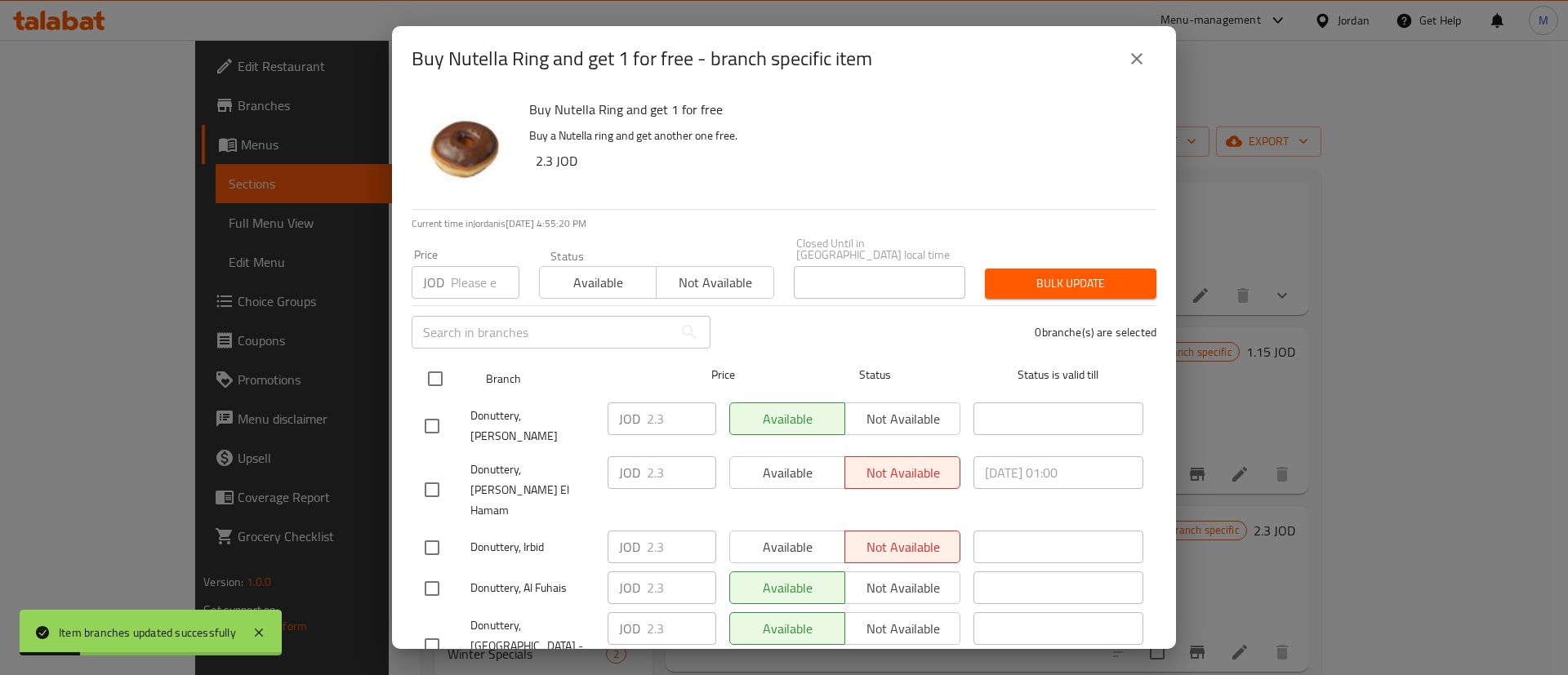
checkbox input "true"
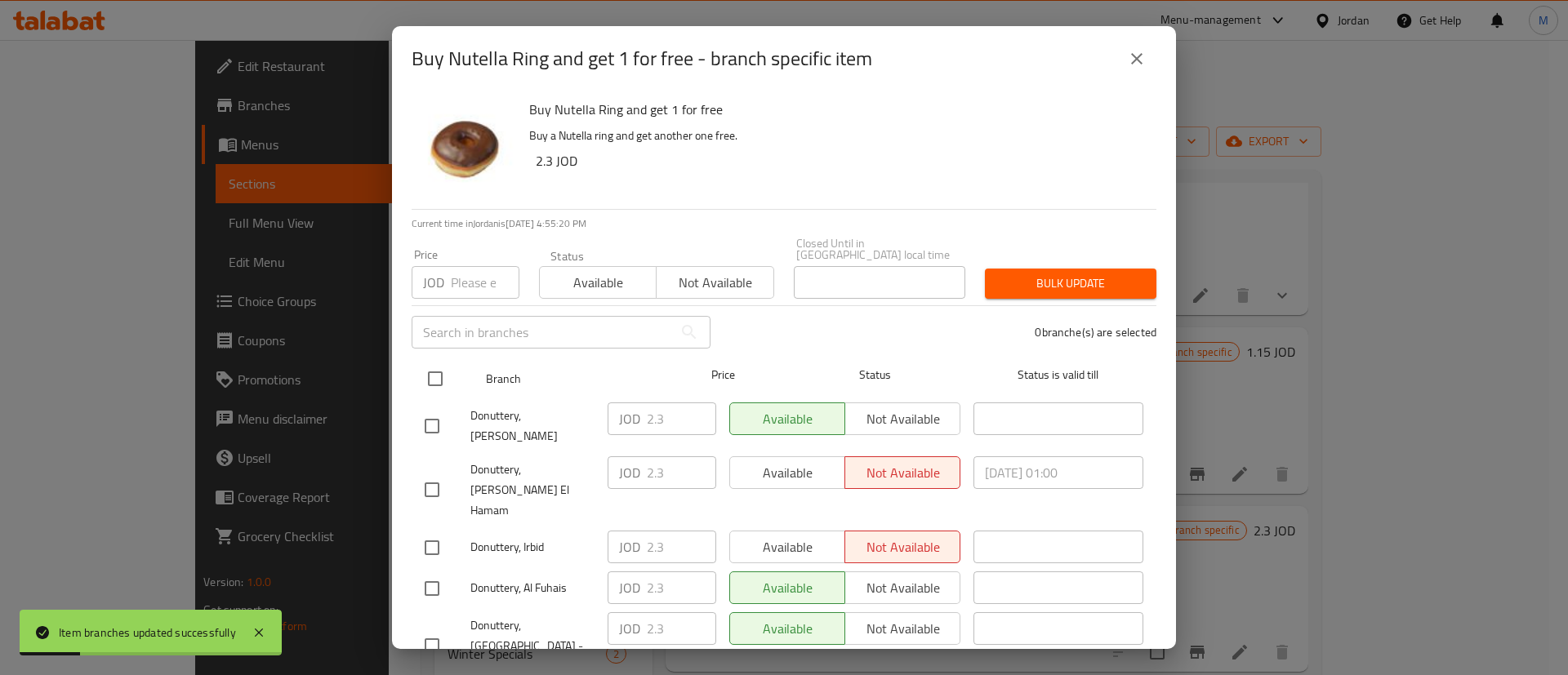
checkbox input "true"
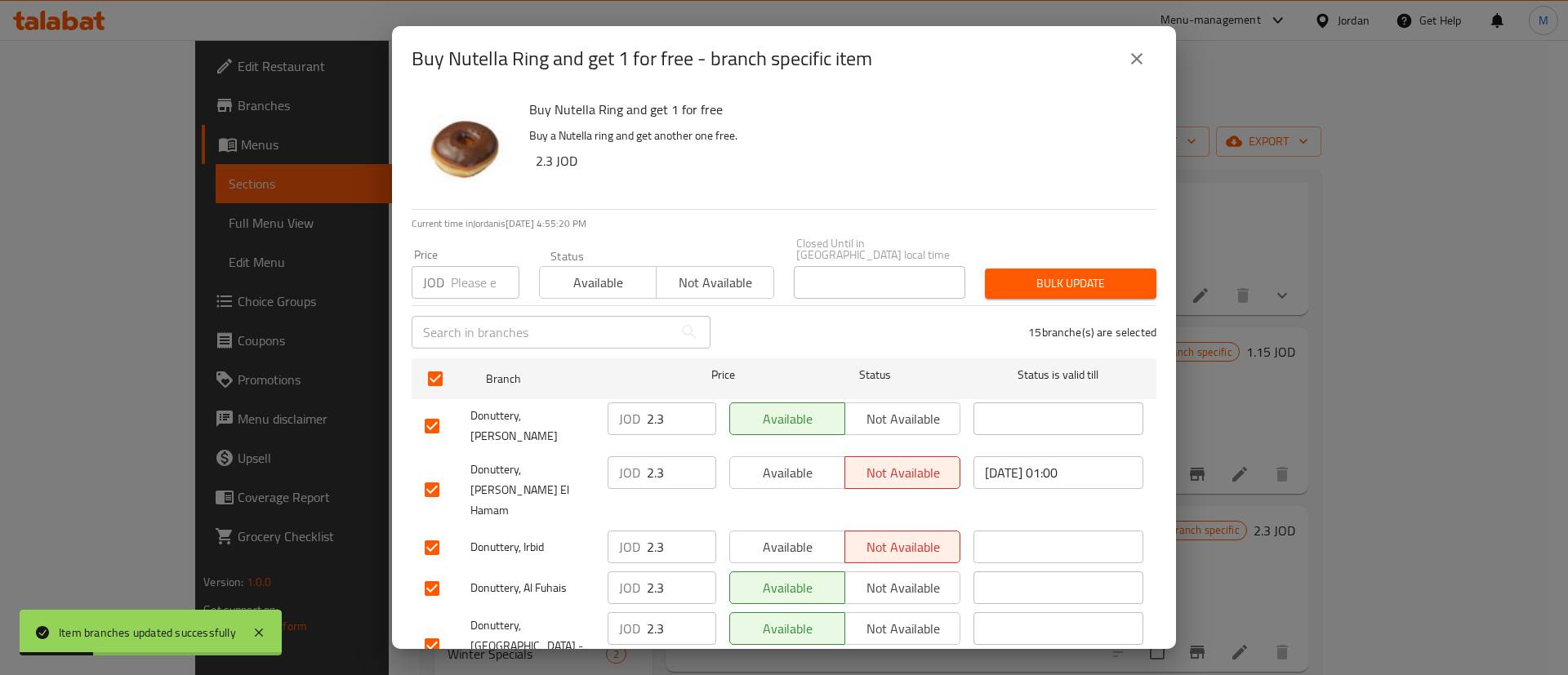
click at [771, 462] on span "Available" at bounding box center [788, 473] width 102 height 23
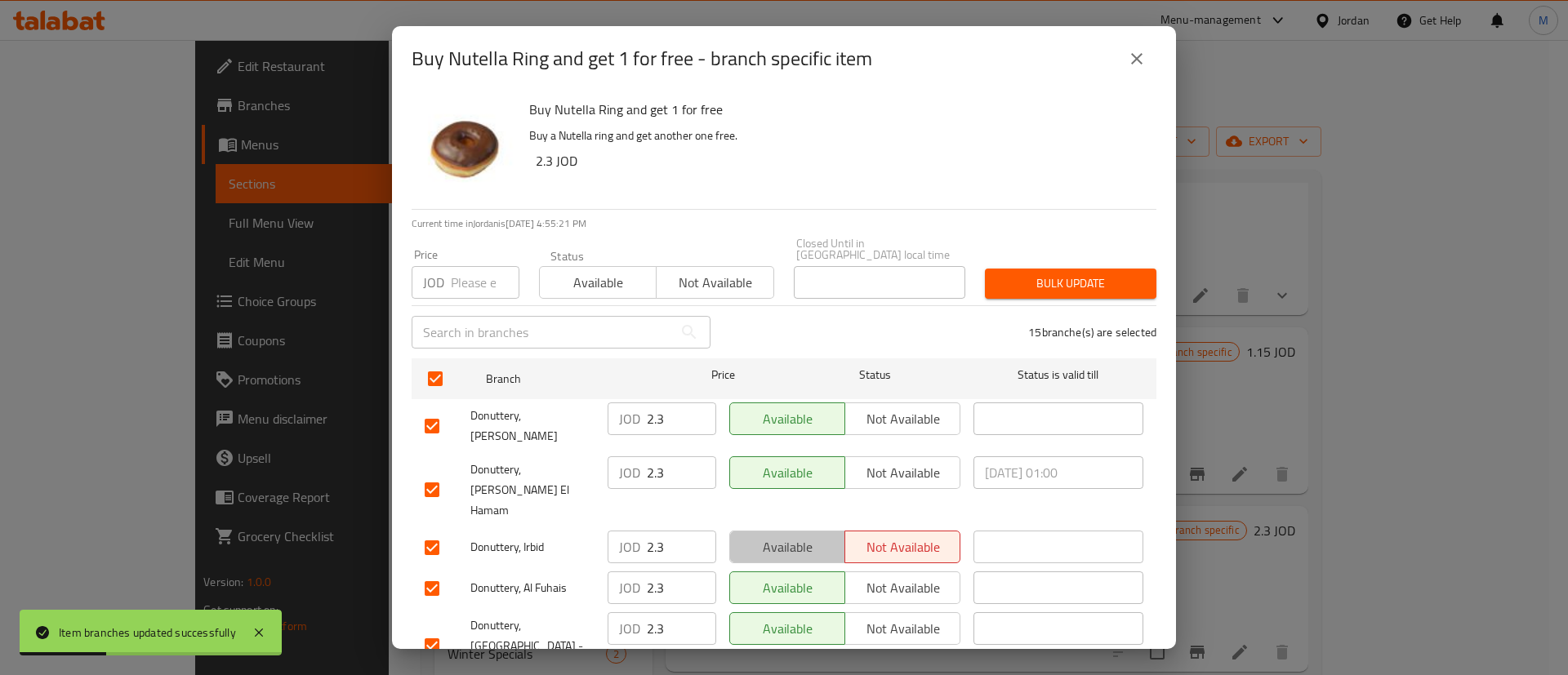
click at [789, 535] on span "Available" at bounding box center [788, 547] width 102 height 23
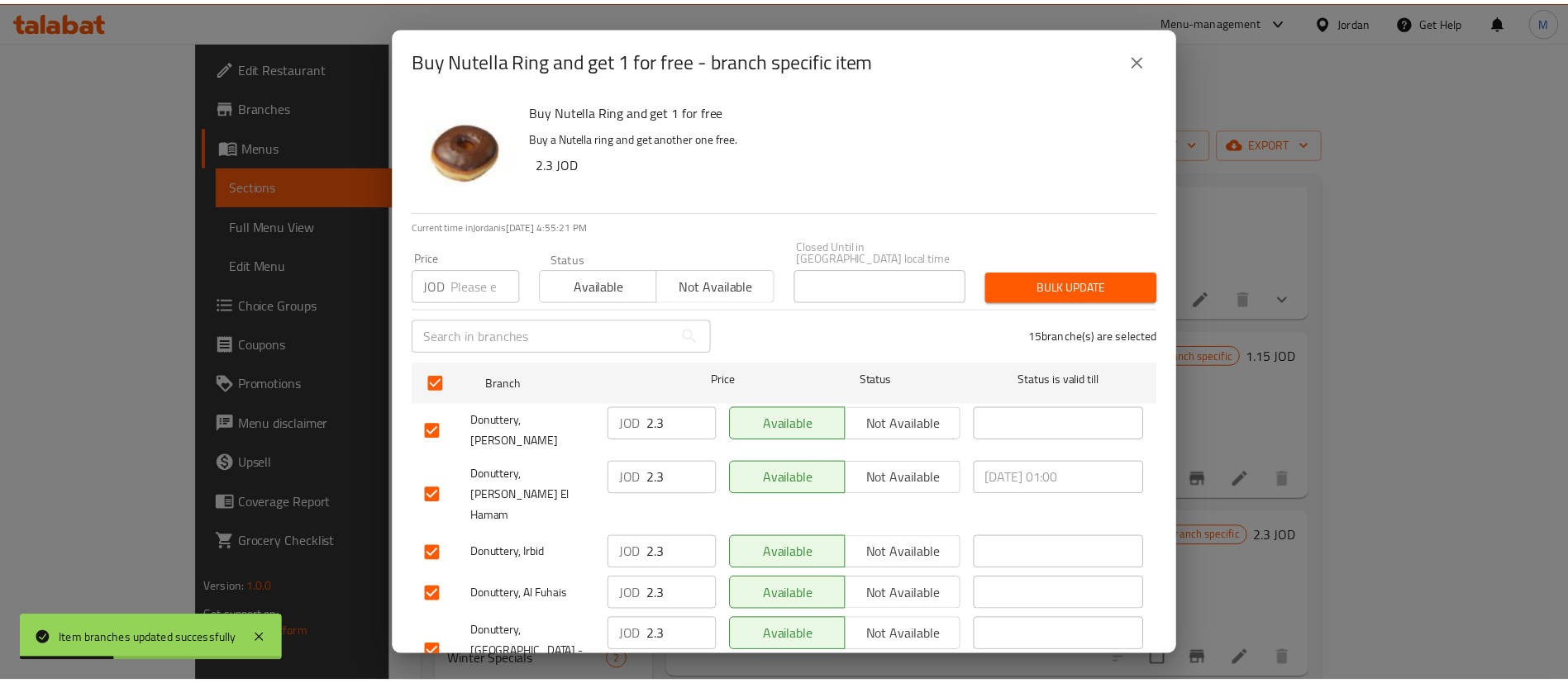
scroll to position [478, 0]
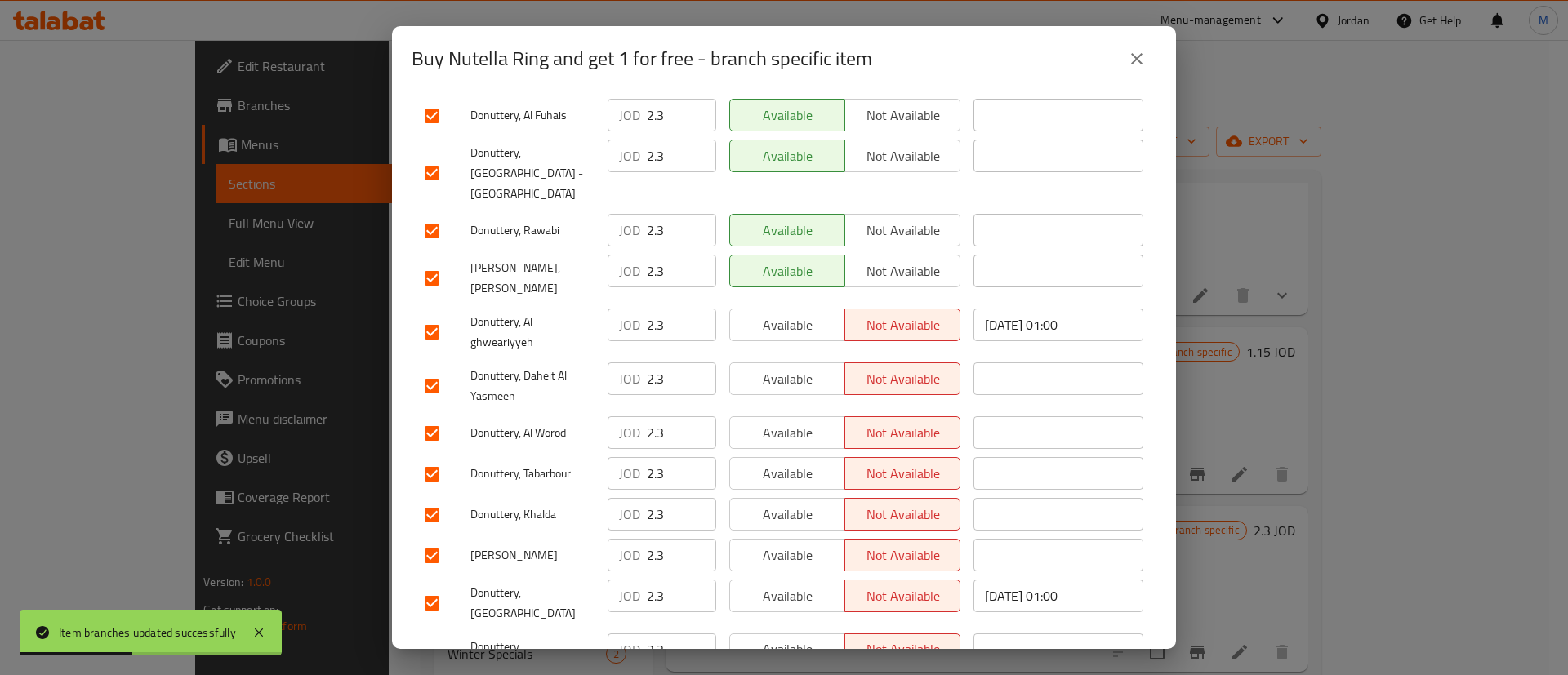
click at [797, 634] on button "Available" at bounding box center [787, 650] width 116 height 32
click at [797, 584] on span "Available" at bounding box center [788, 596] width 102 height 23
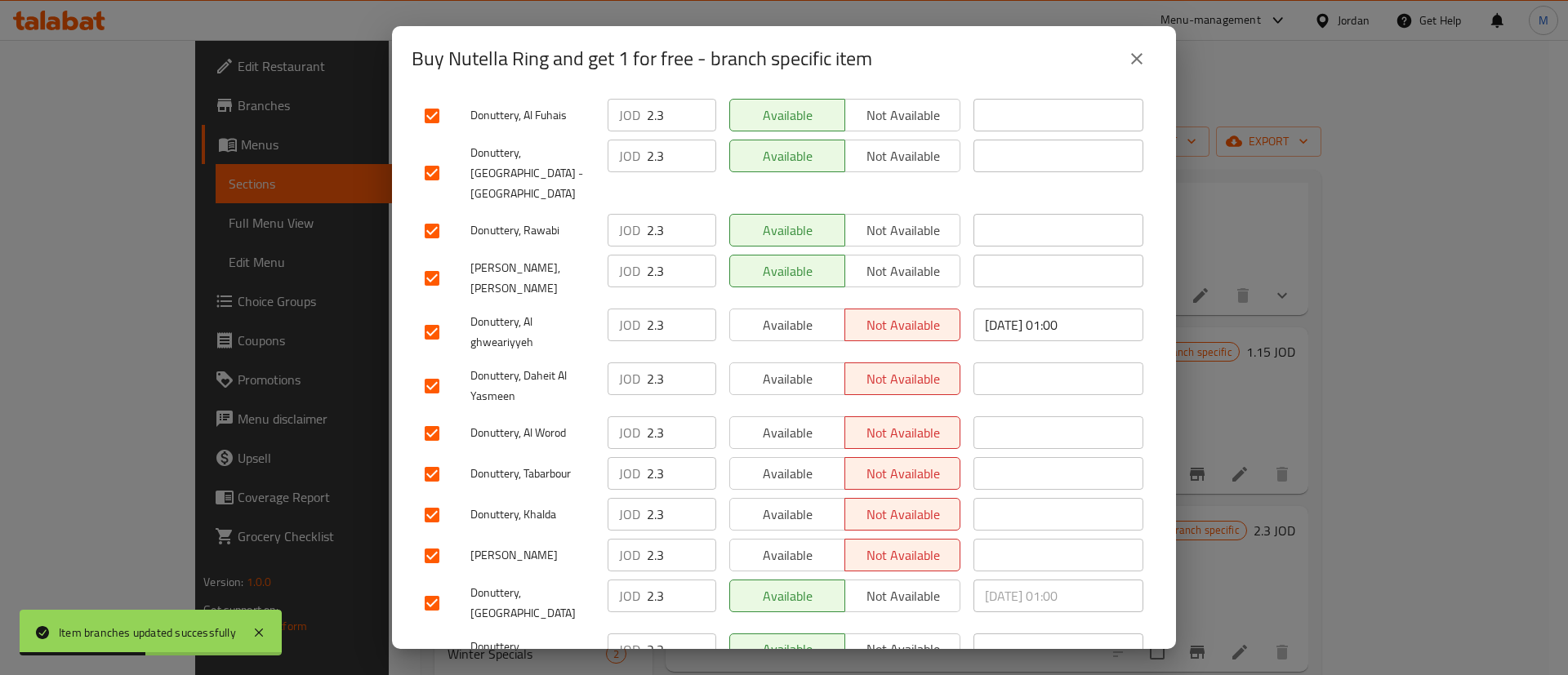
click at [805, 544] on span "Available" at bounding box center [788, 556] width 102 height 23
drag, startPoint x: 803, startPoint y: 446, endPoint x: 801, endPoint y: 397, distance: 49.0
click at [803, 503] on span "Available" at bounding box center [788, 515] width 102 height 23
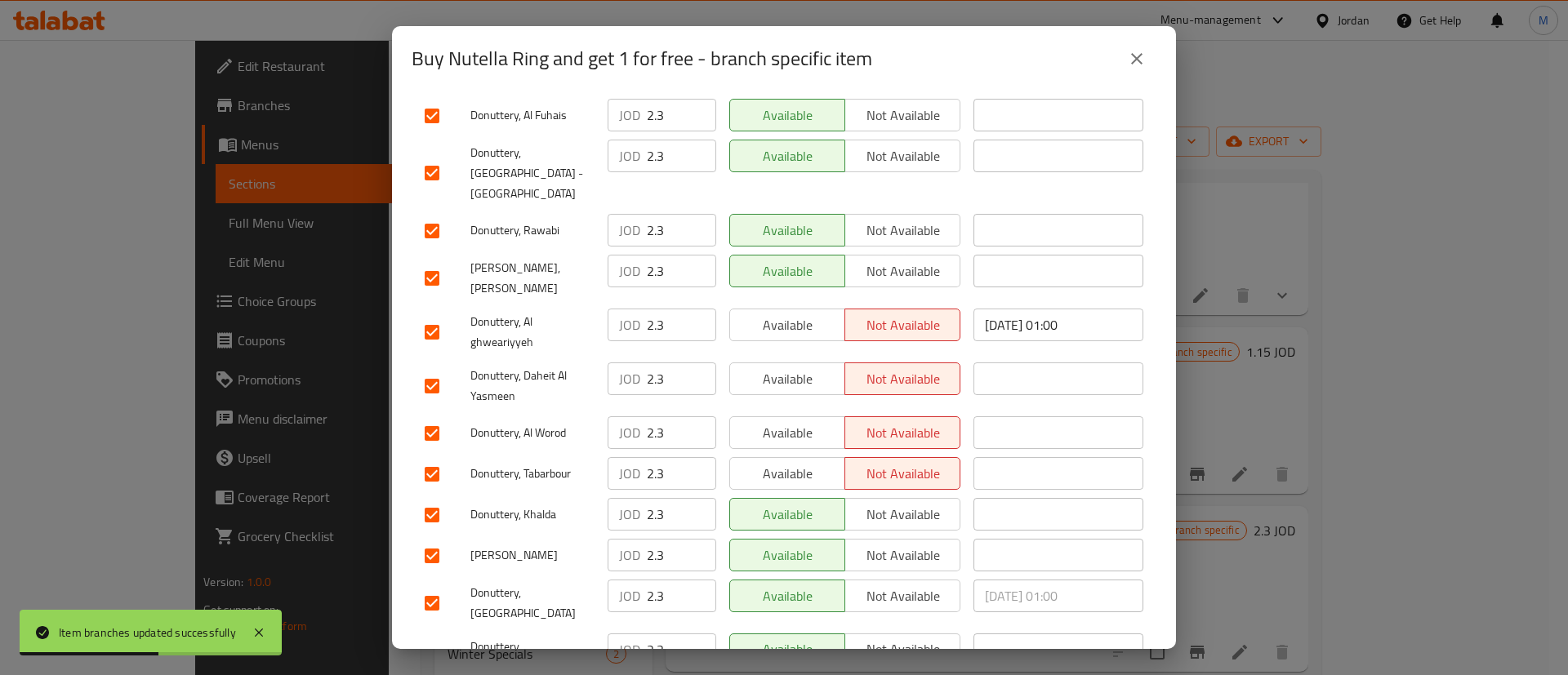
click at [801, 462] on span "Available" at bounding box center [788, 473] width 102 height 23
click at [804, 421] on span "Available" at bounding box center [788, 433] width 102 height 23
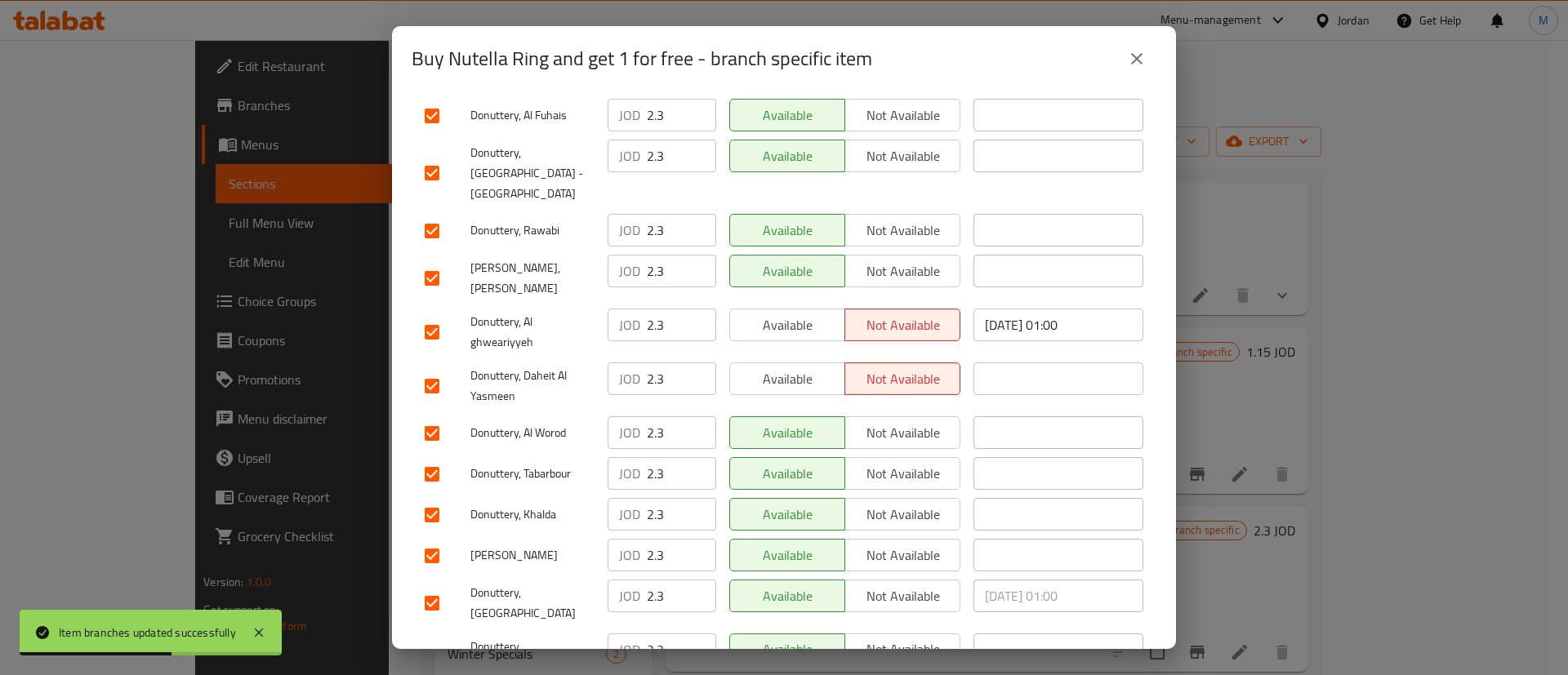
click at [807, 368] on span "Available" at bounding box center [788, 379] width 102 height 23
click at [801, 314] on span "Available" at bounding box center [788, 325] width 102 height 23
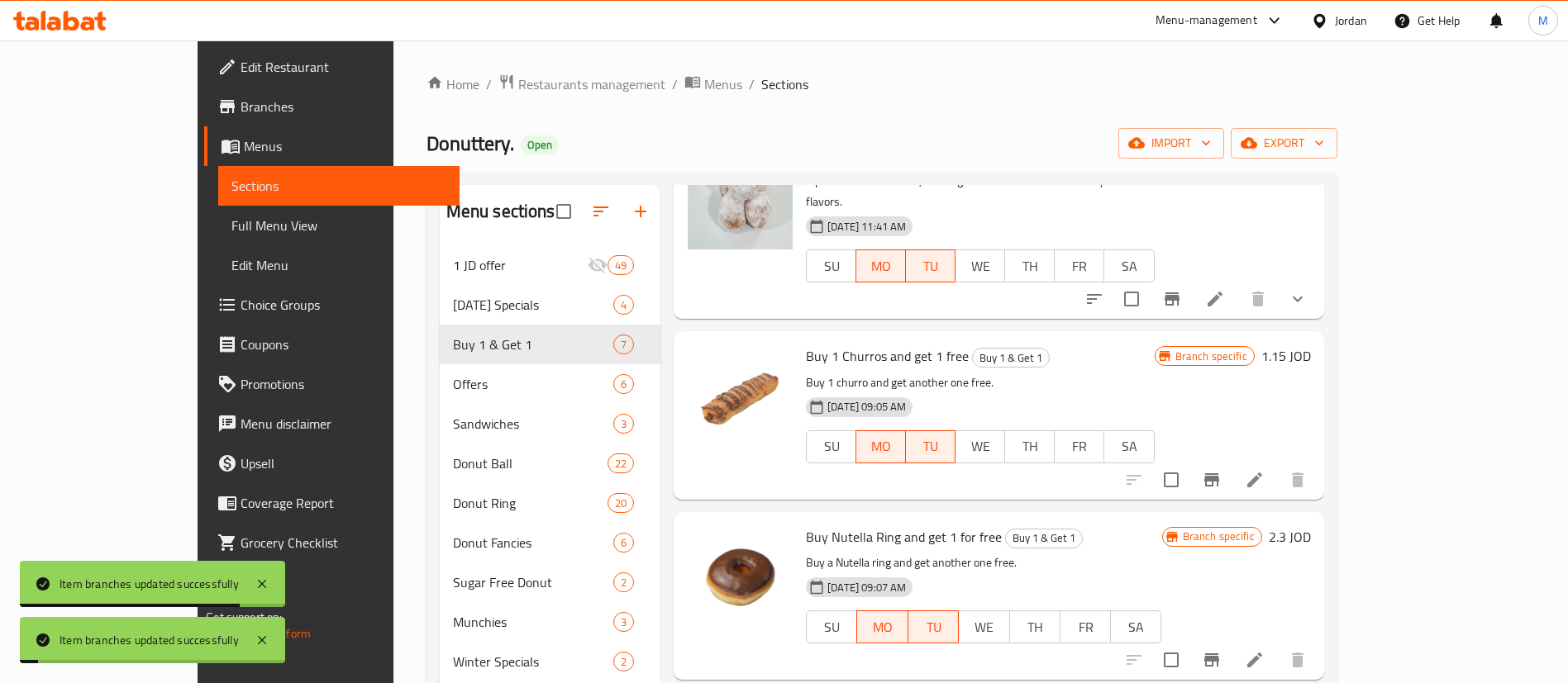
scroll to position [0, 0]
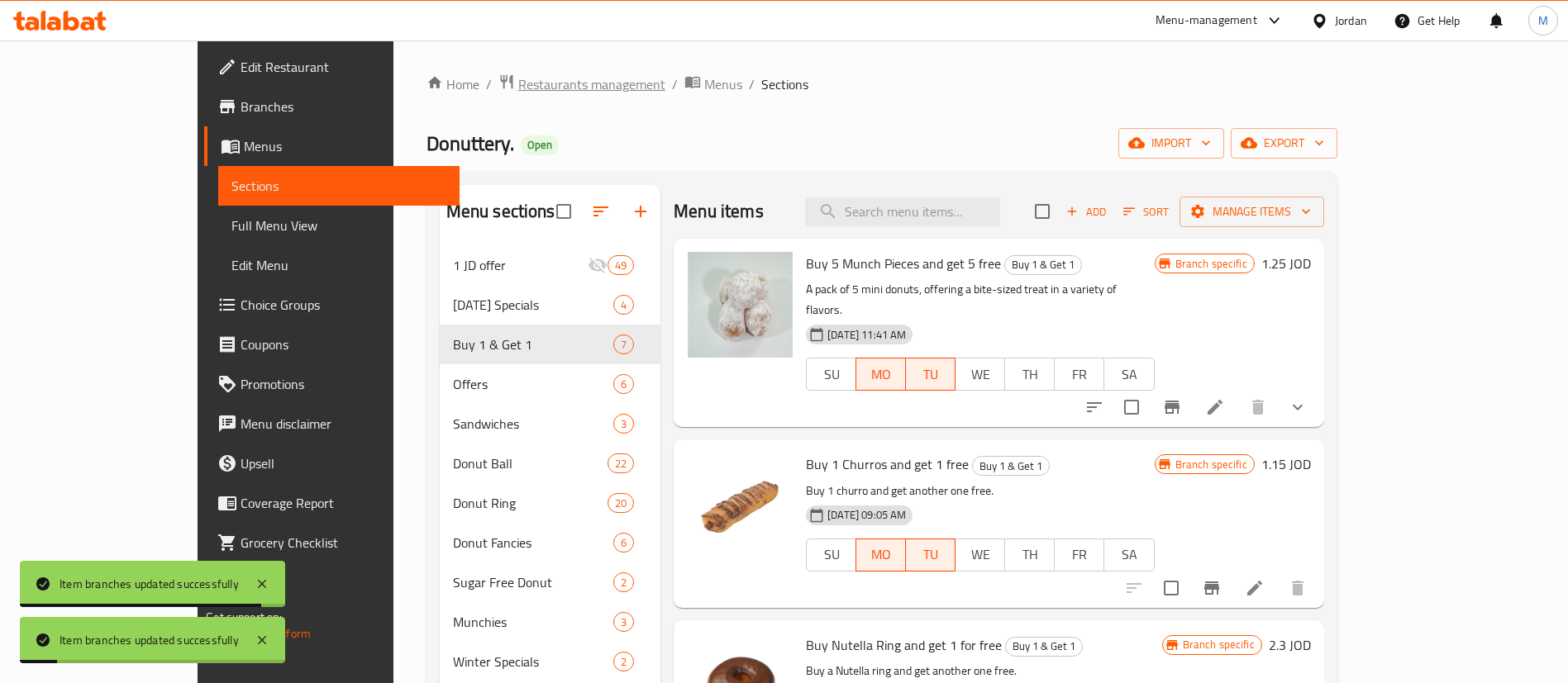
click at [518, 92] on span "Restaurants management" at bounding box center [592, 84] width 147 height 20
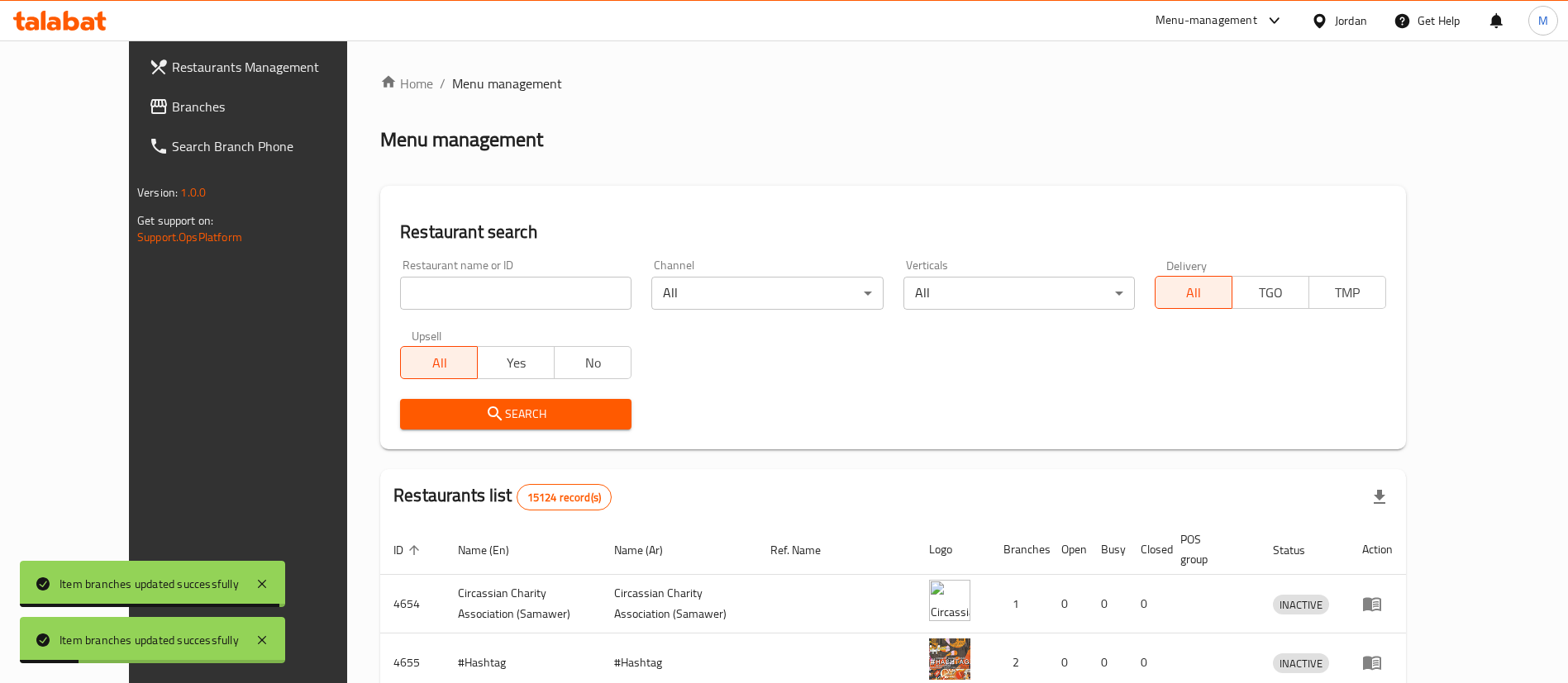
click at [470, 298] on input "search" at bounding box center [515, 293] width 231 height 33
type input "ي"
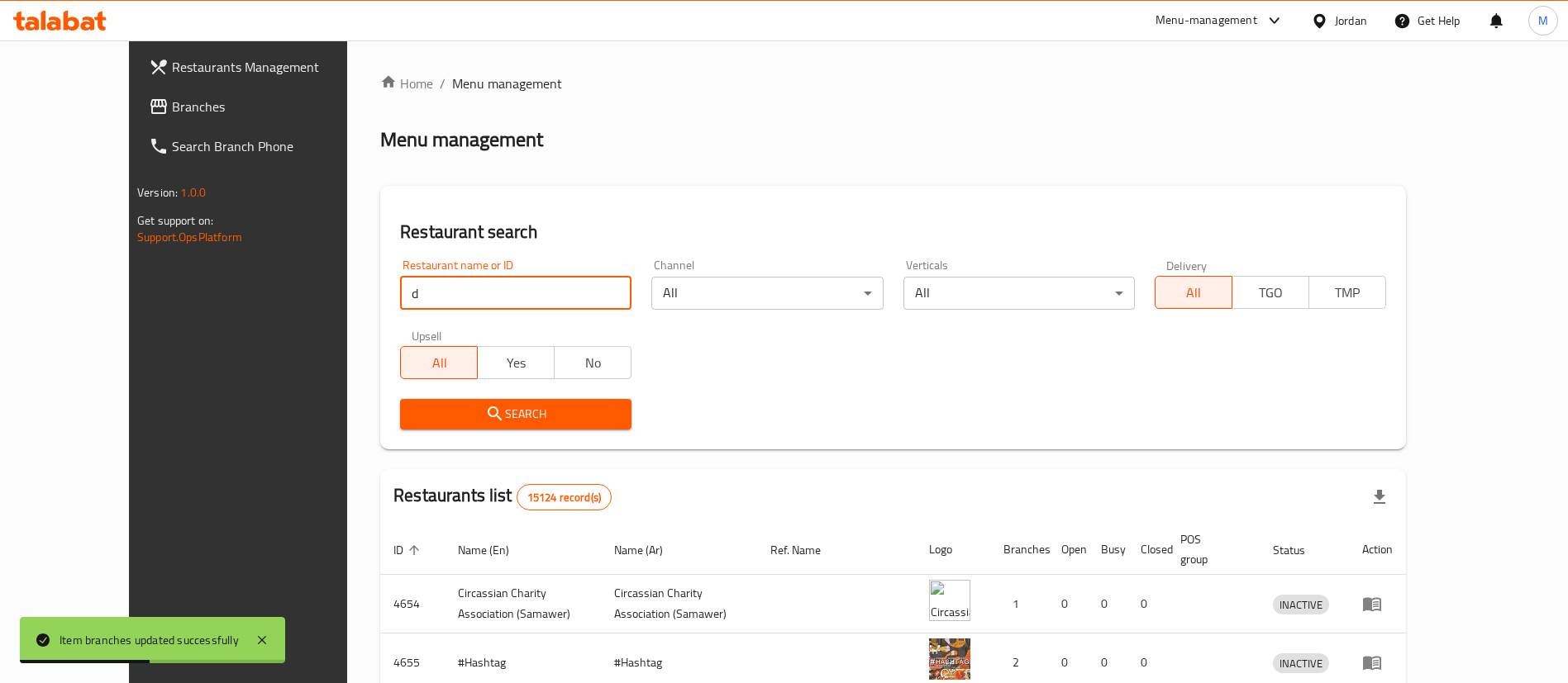
type input "donutt"
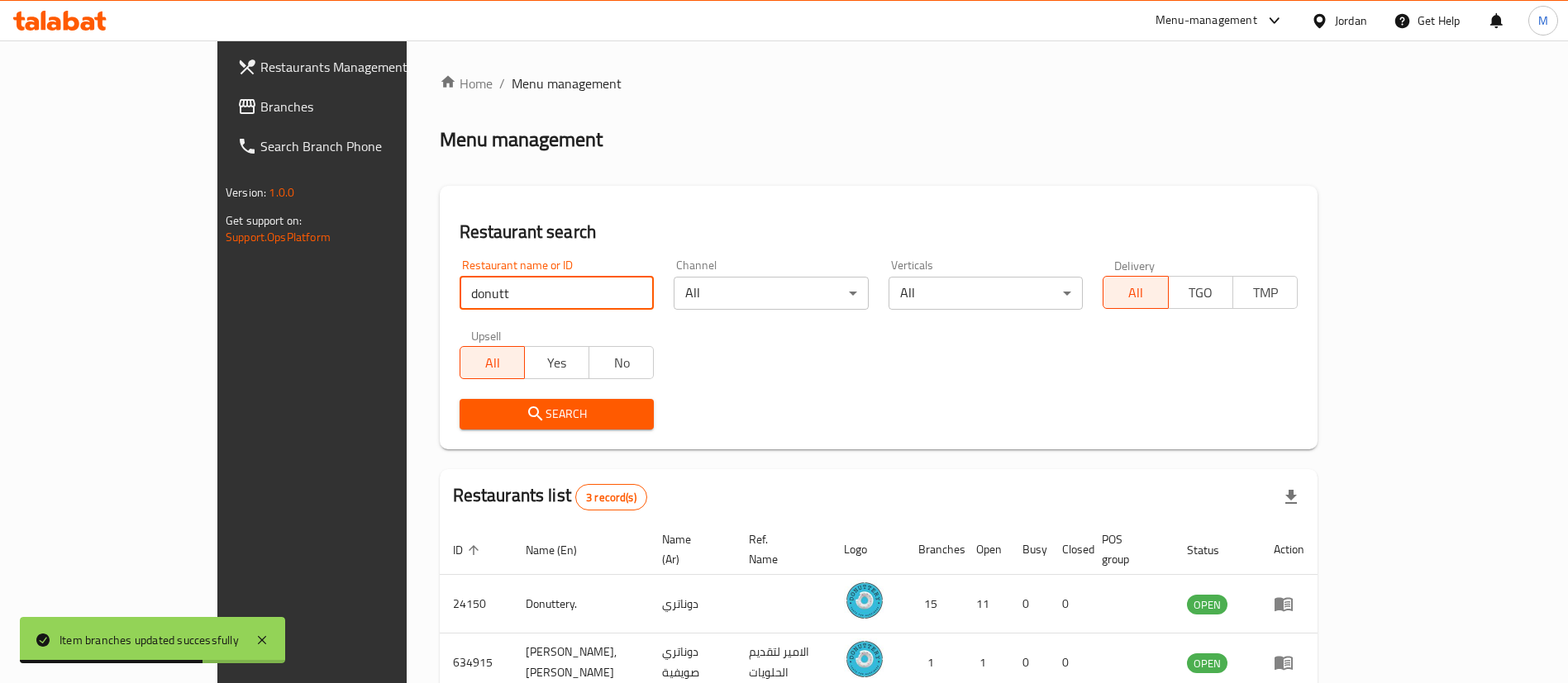
scroll to position [139, 0]
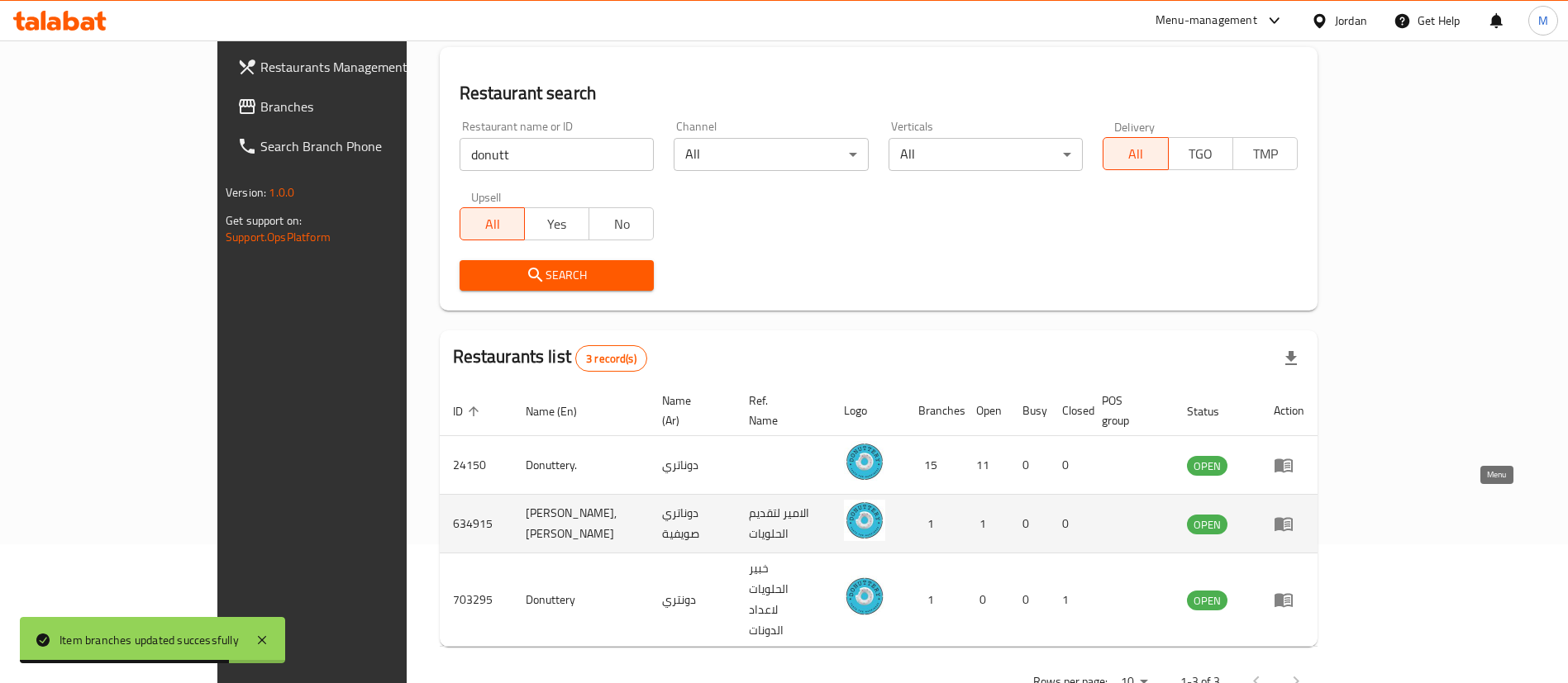
click at [1292, 518] on icon "enhanced table" at bounding box center [1283, 524] width 18 height 14
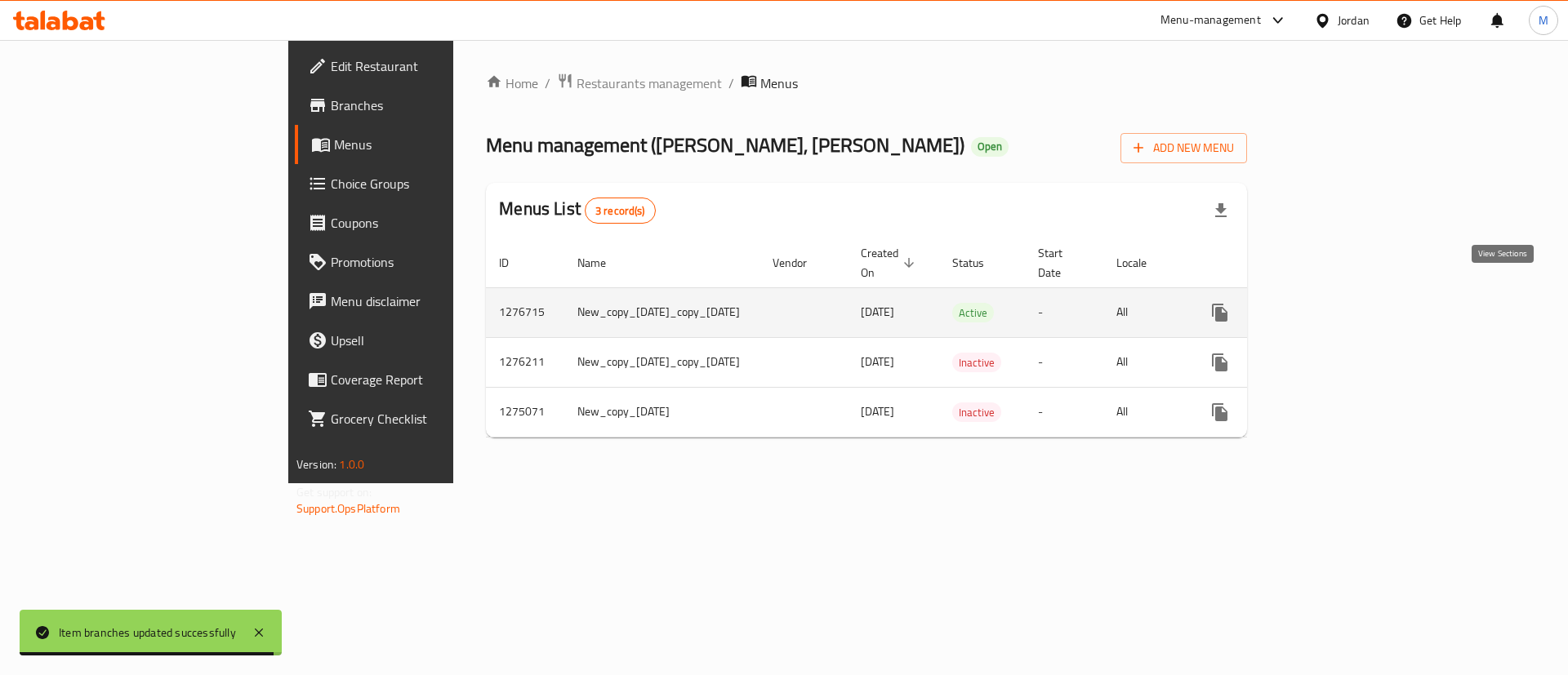
click at [1348, 303] on icon "enhanced table" at bounding box center [1338, 313] width 20 height 20
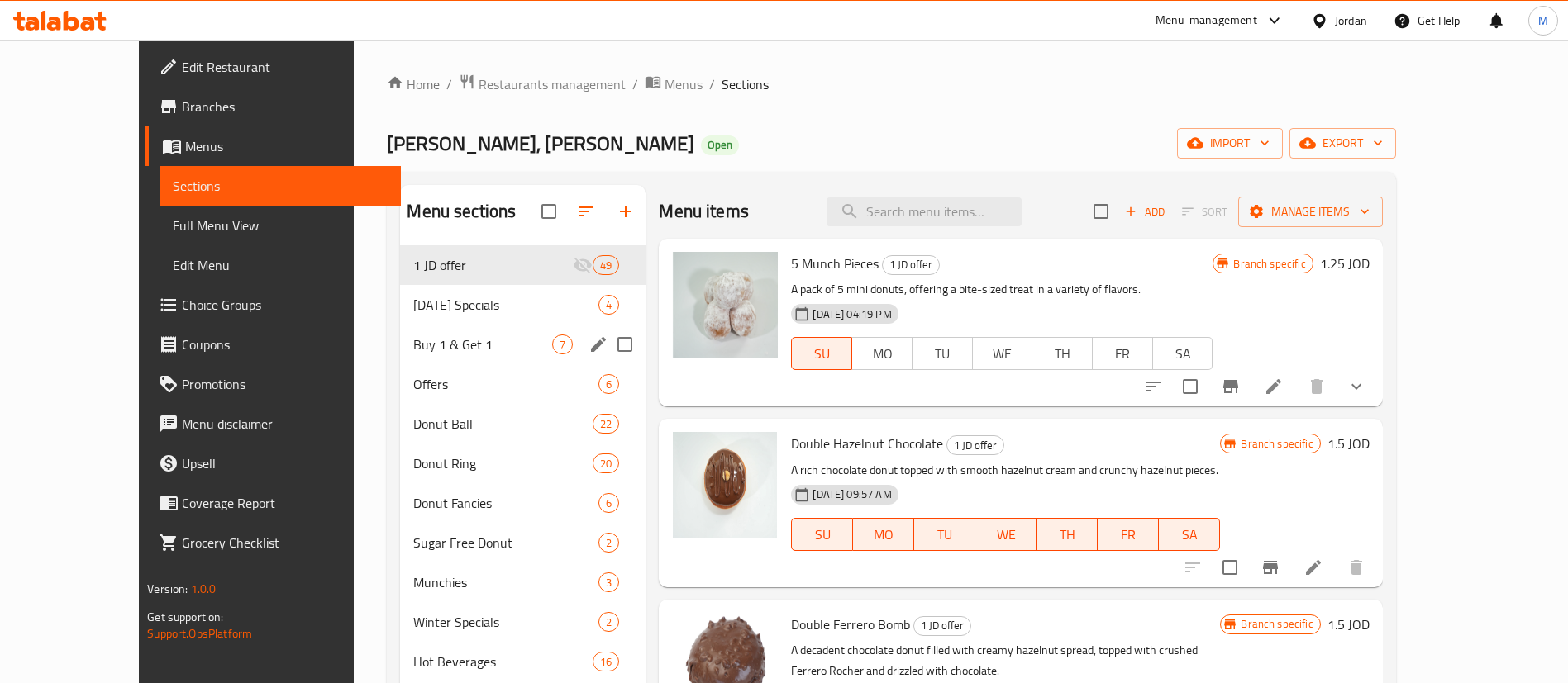
click at [426, 338] on span "Buy 1 & Get 1" at bounding box center [482, 345] width 139 height 20
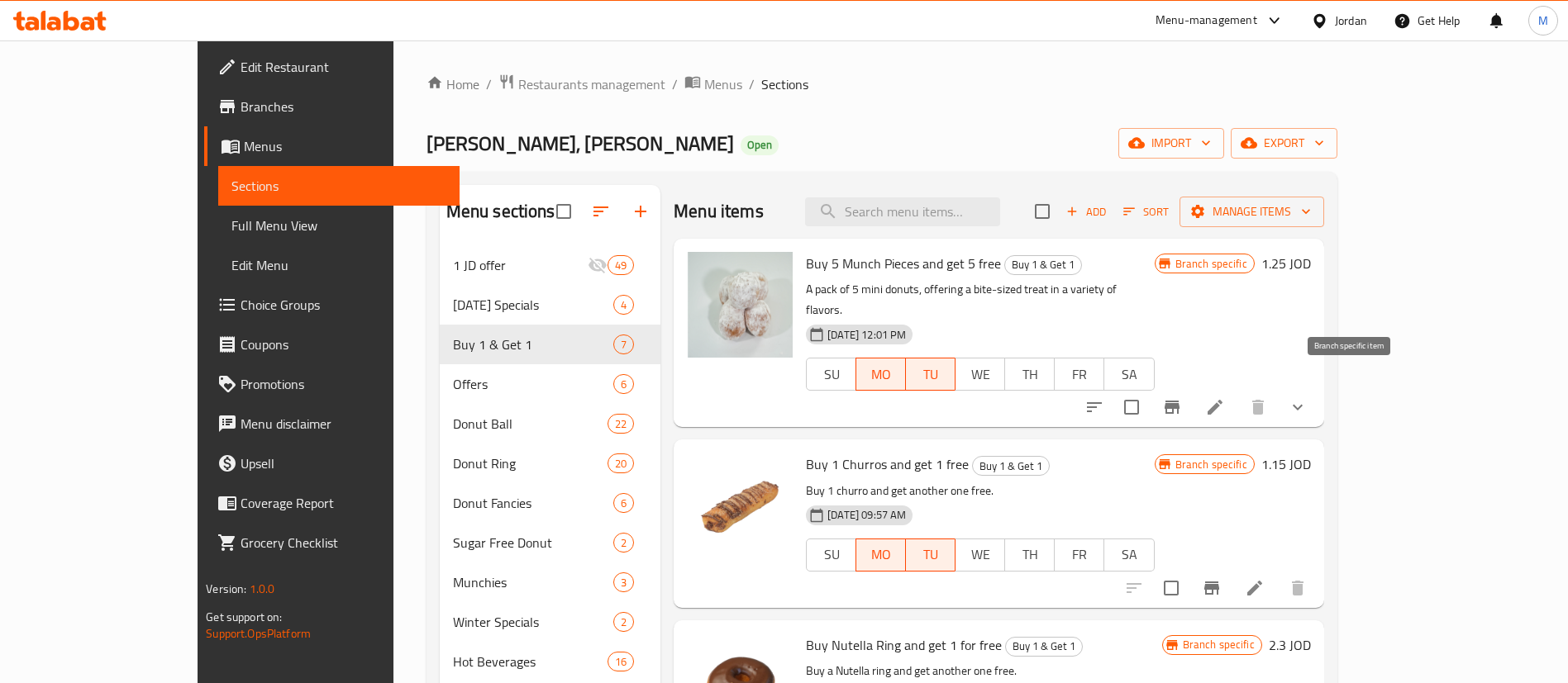
click at [1181, 397] on icon "Branch-specific-item" at bounding box center [1171, 407] width 20 height 20
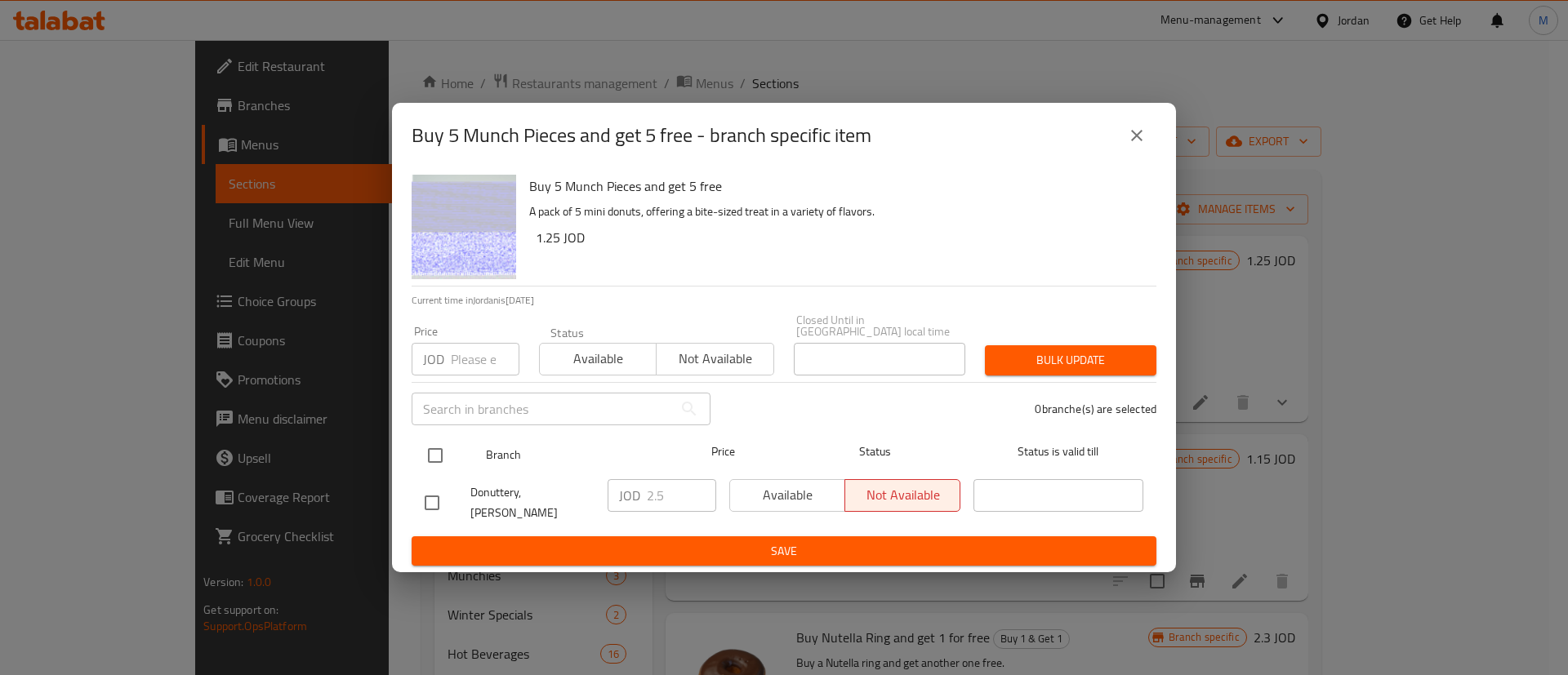
click at [443, 446] on input "checkbox" at bounding box center [435, 455] width 34 height 34
checkbox input "true"
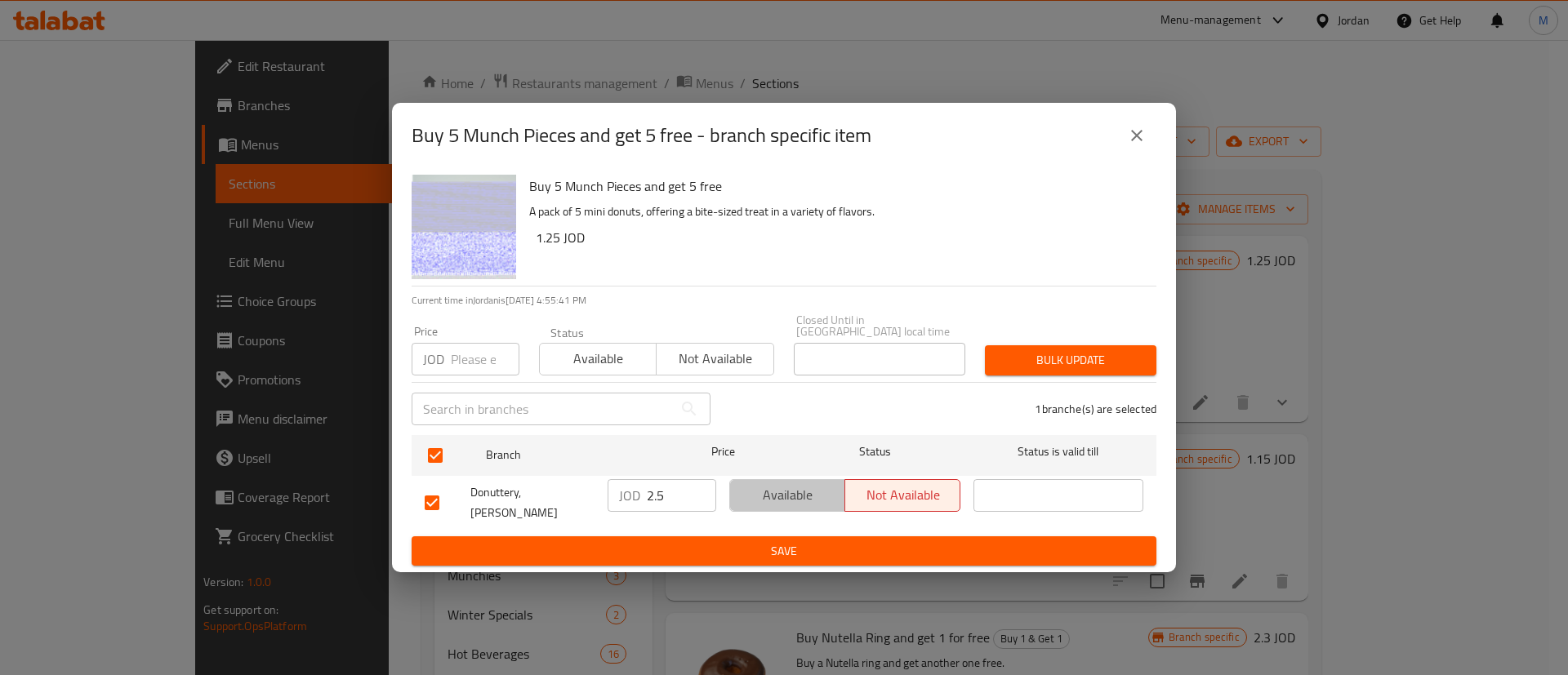
click at [761, 493] on span "Available" at bounding box center [788, 495] width 102 height 23
click at [768, 541] on span "Save" at bounding box center [784, 551] width 719 height 21
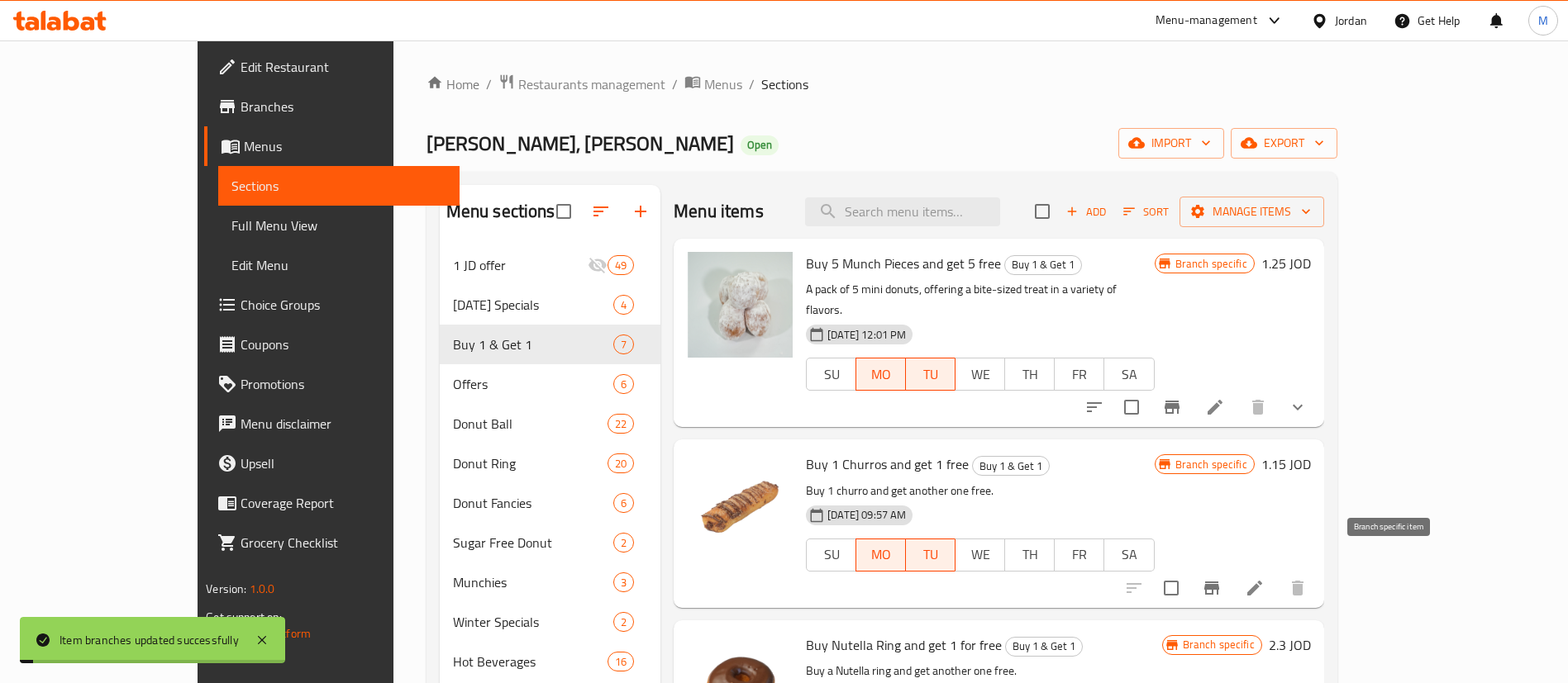
click at [1221, 578] on icon "Branch-specific-item" at bounding box center [1211, 588] width 20 height 20
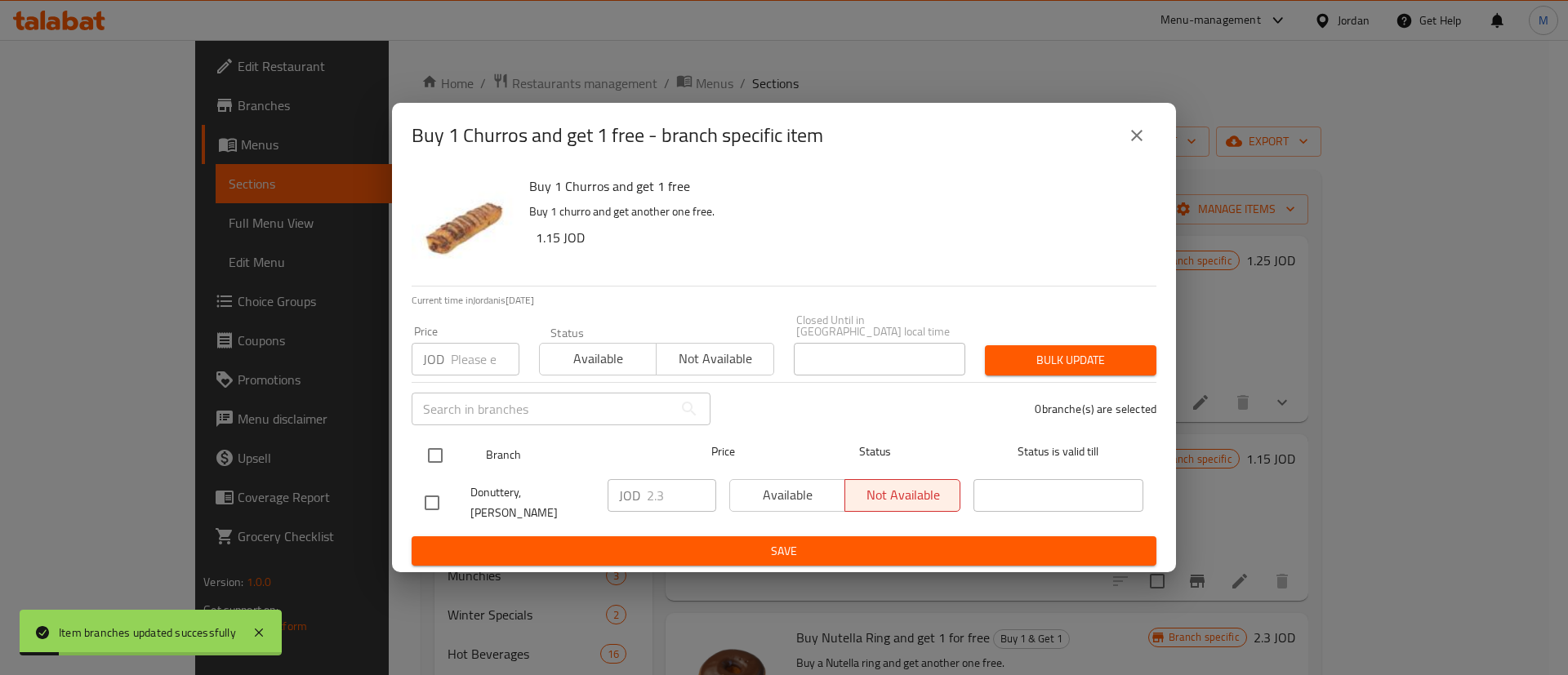
click at [433, 443] on input "checkbox" at bounding box center [435, 455] width 34 height 34
checkbox input "true"
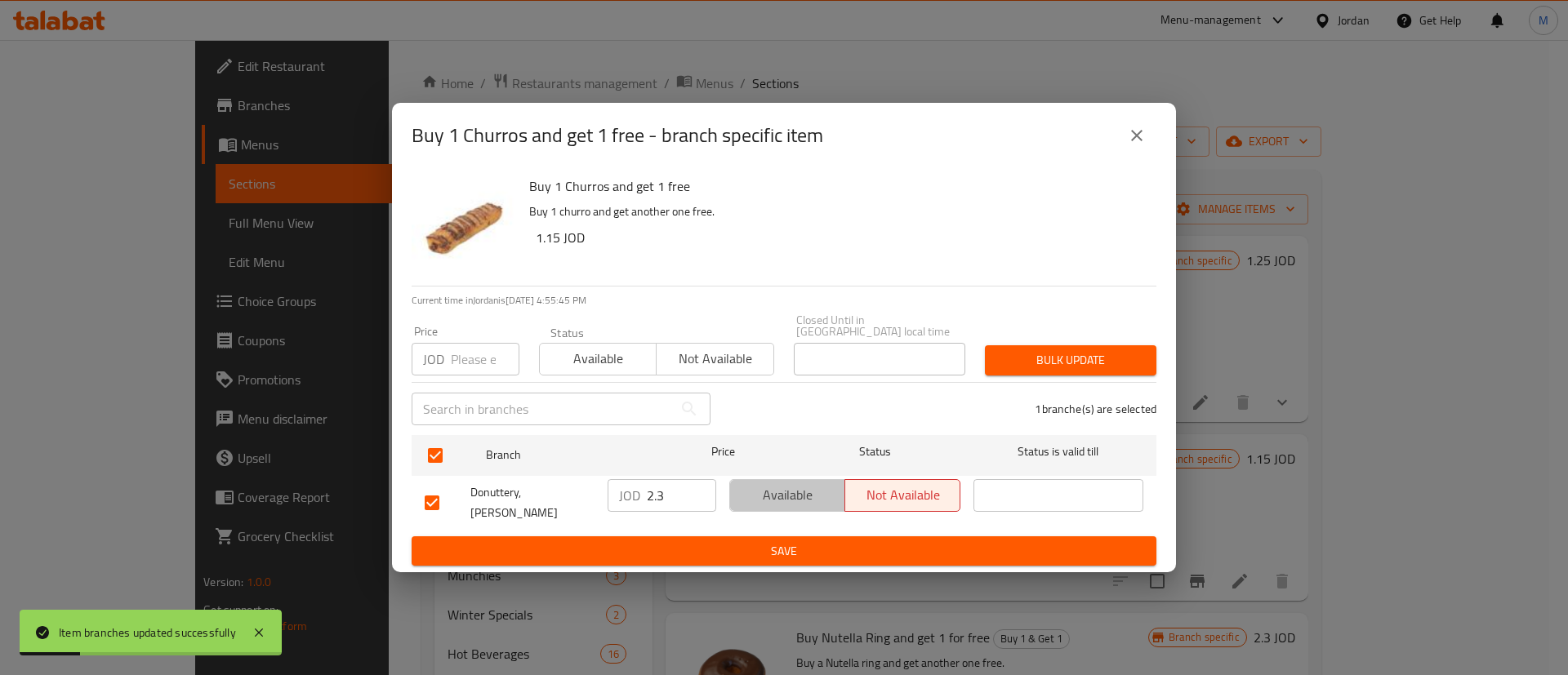
click at [783, 496] on span "Available" at bounding box center [788, 495] width 102 height 23
click at [788, 541] on span "Save" at bounding box center [784, 551] width 719 height 21
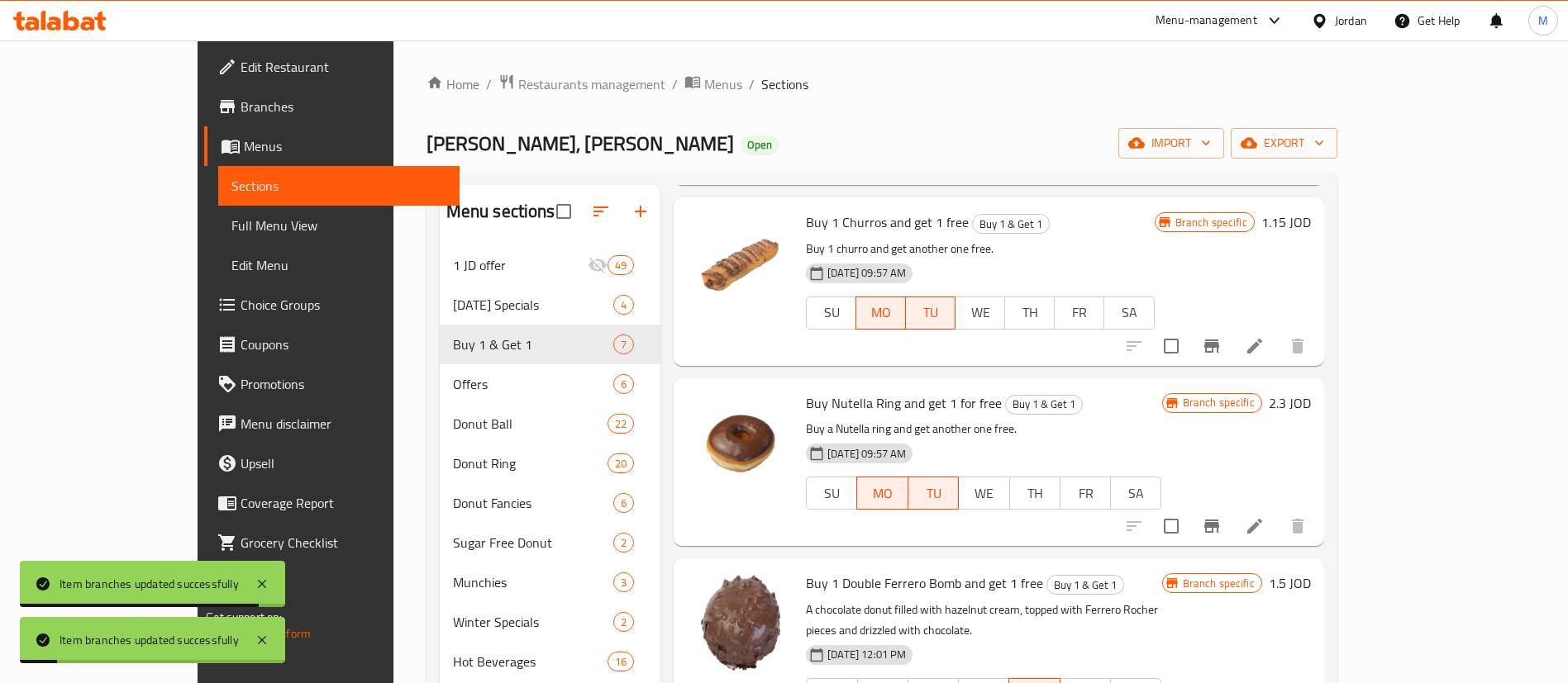
scroll to position [248, 0]
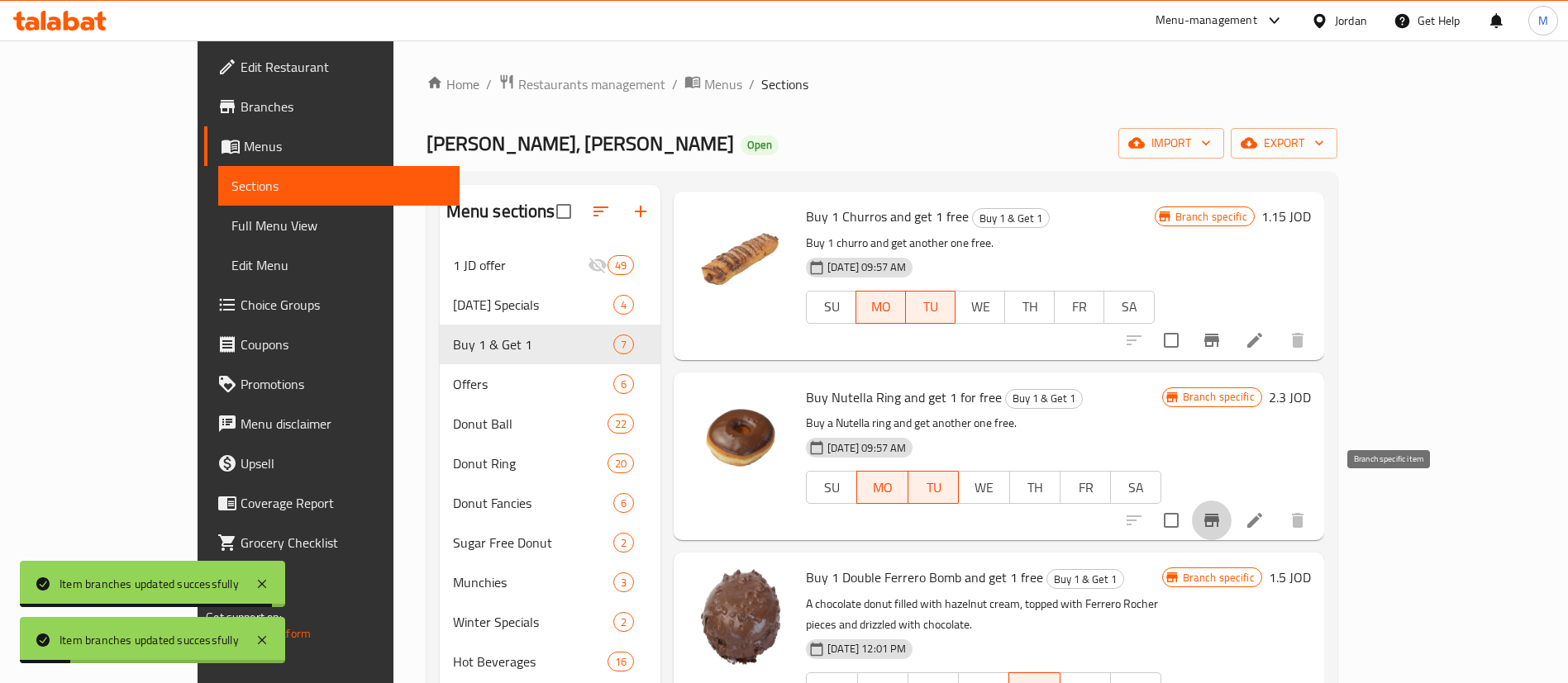
click at [1219, 513] on icon "Branch-specific-item" at bounding box center [1211, 520] width 15 height 14
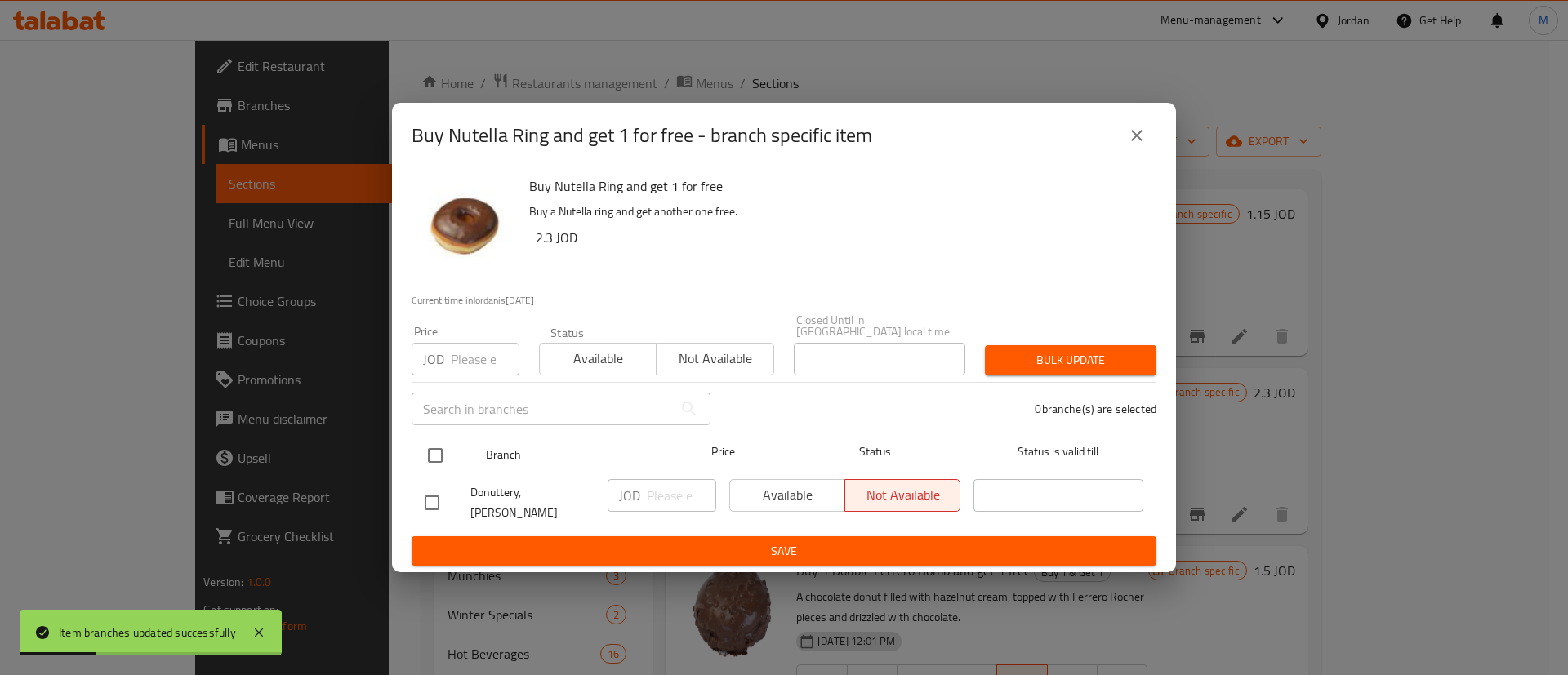
click at [433, 458] on input "checkbox" at bounding box center [435, 455] width 34 height 34
checkbox input "true"
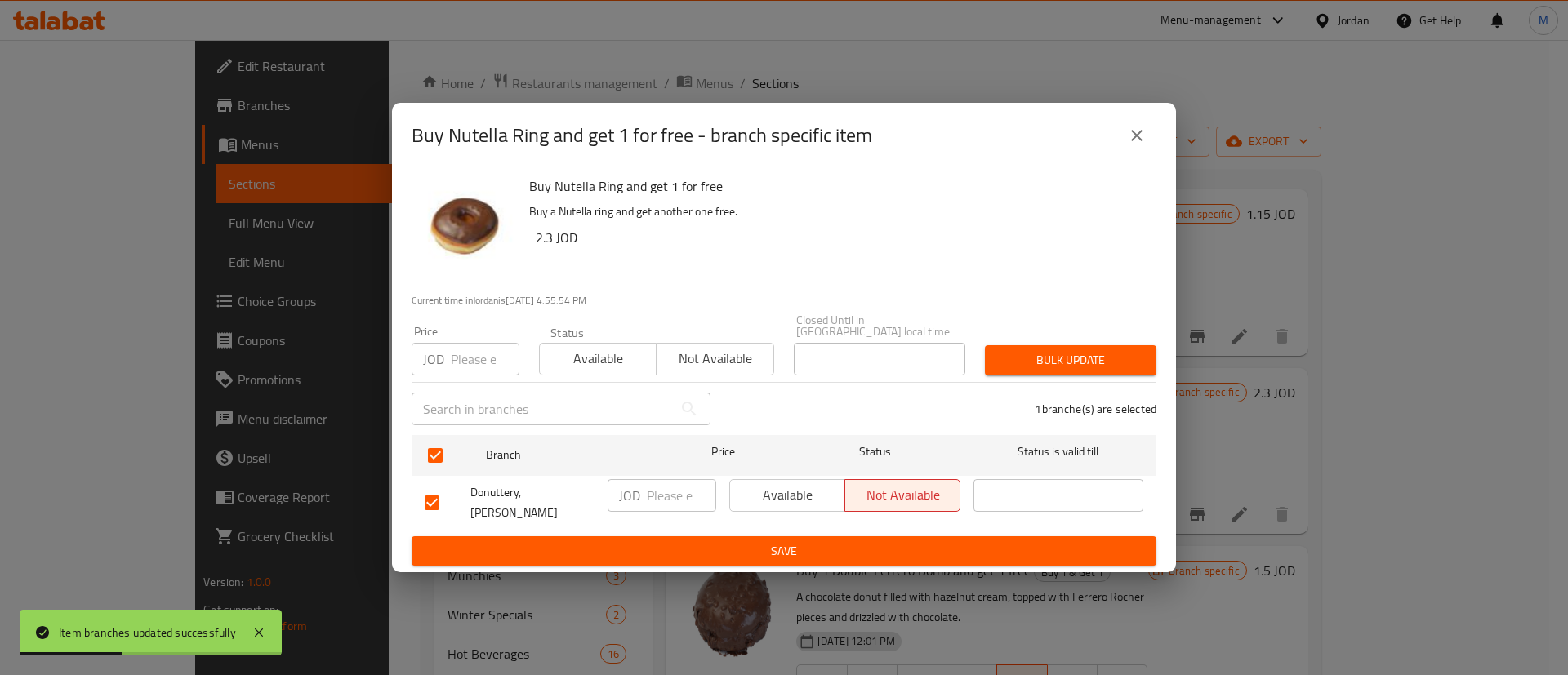
click at [773, 485] on span "Available" at bounding box center [788, 495] width 102 height 23
click at [786, 536] on button "Save" at bounding box center [784, 551] width 745 height 30
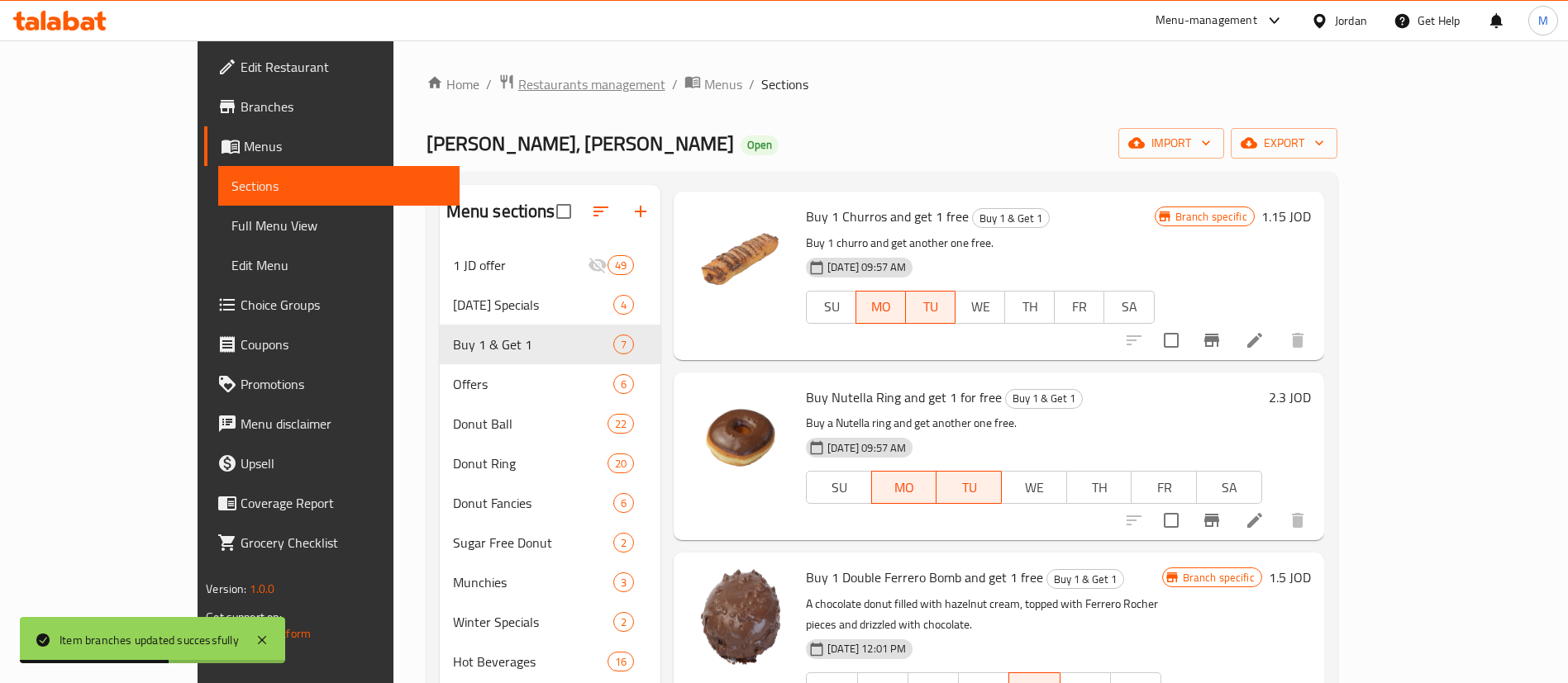
click at [518, 85] on span "Restaurants management" at bounding box center [592, 84] width 147 height 20
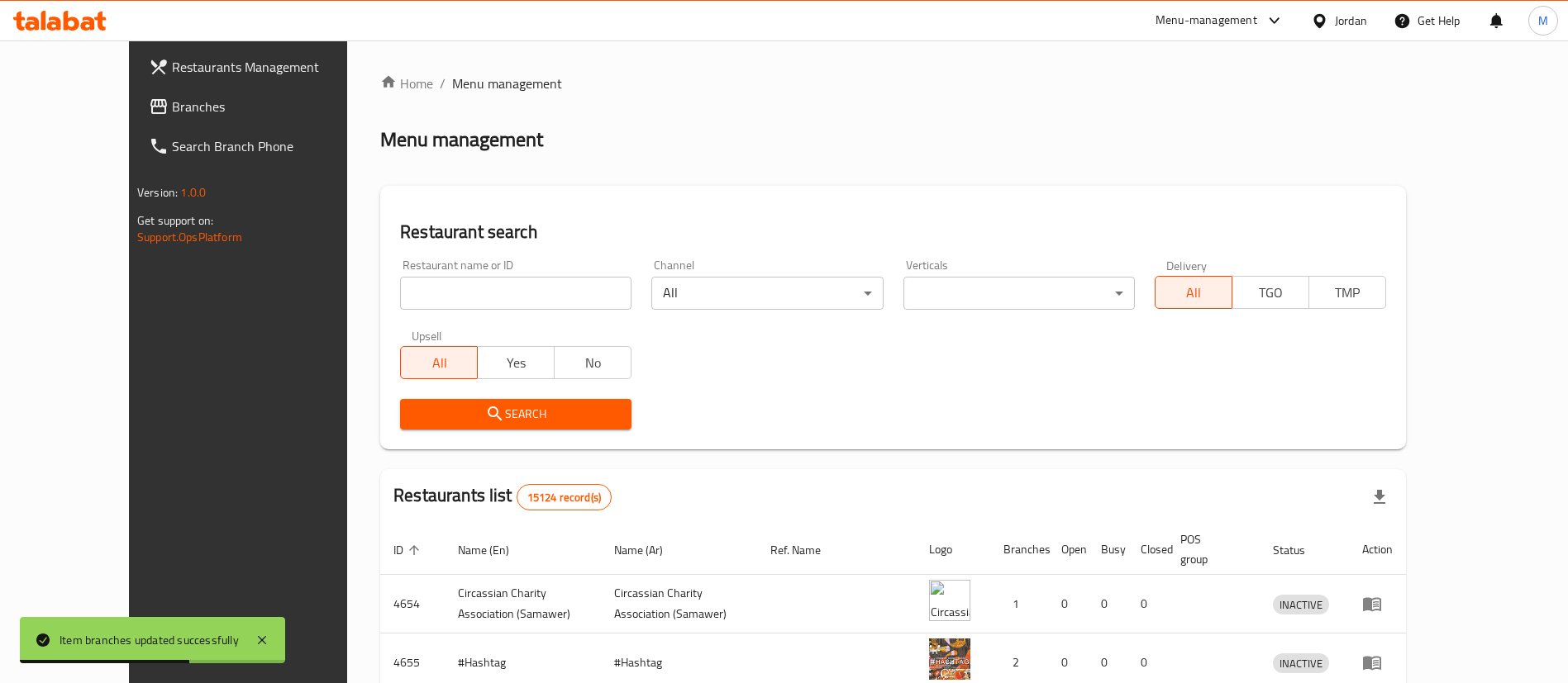
click at [418, 301] on input "search" at bounding box center [515, 293] width 231 height 33
type input "ي"
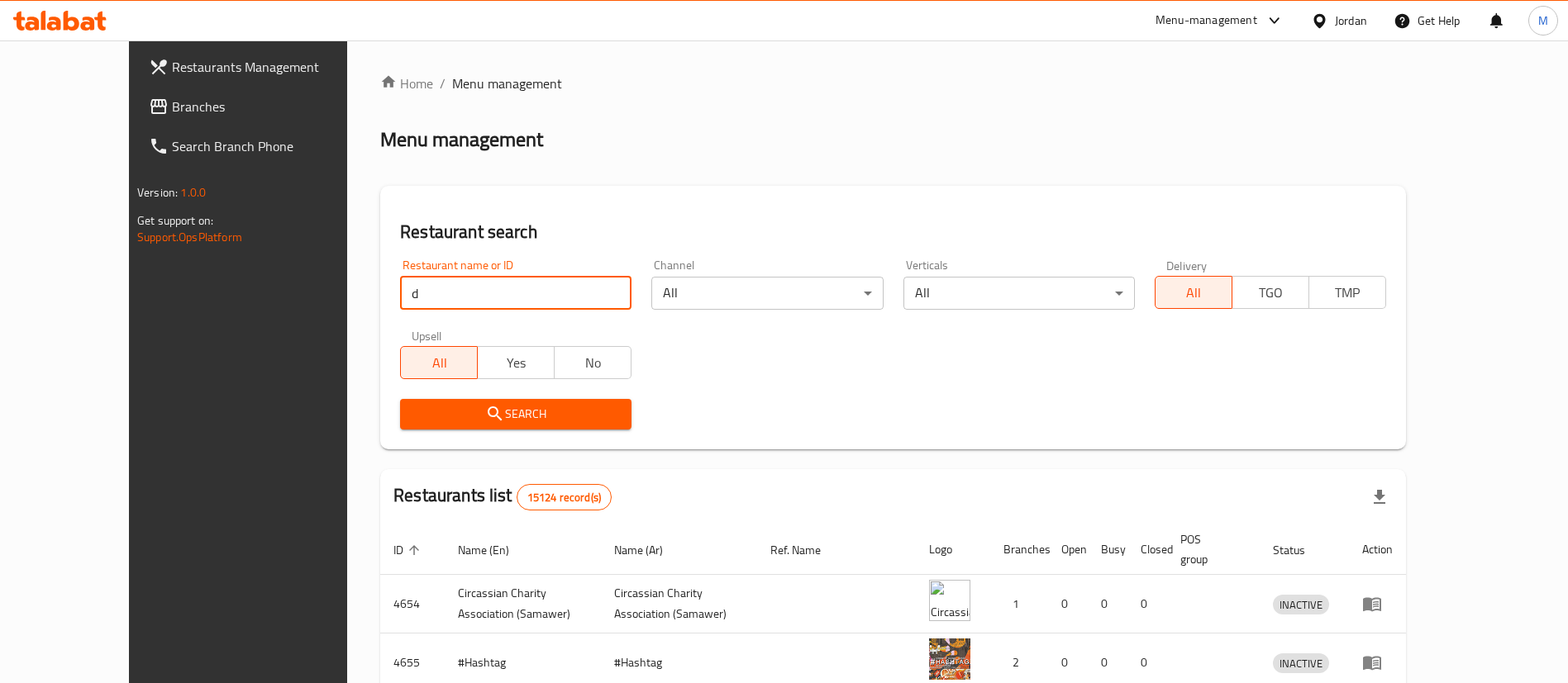
type input "donutt"
click at [503, 409] on span "Search" at bounding box center [515, 414] width 205 height 21
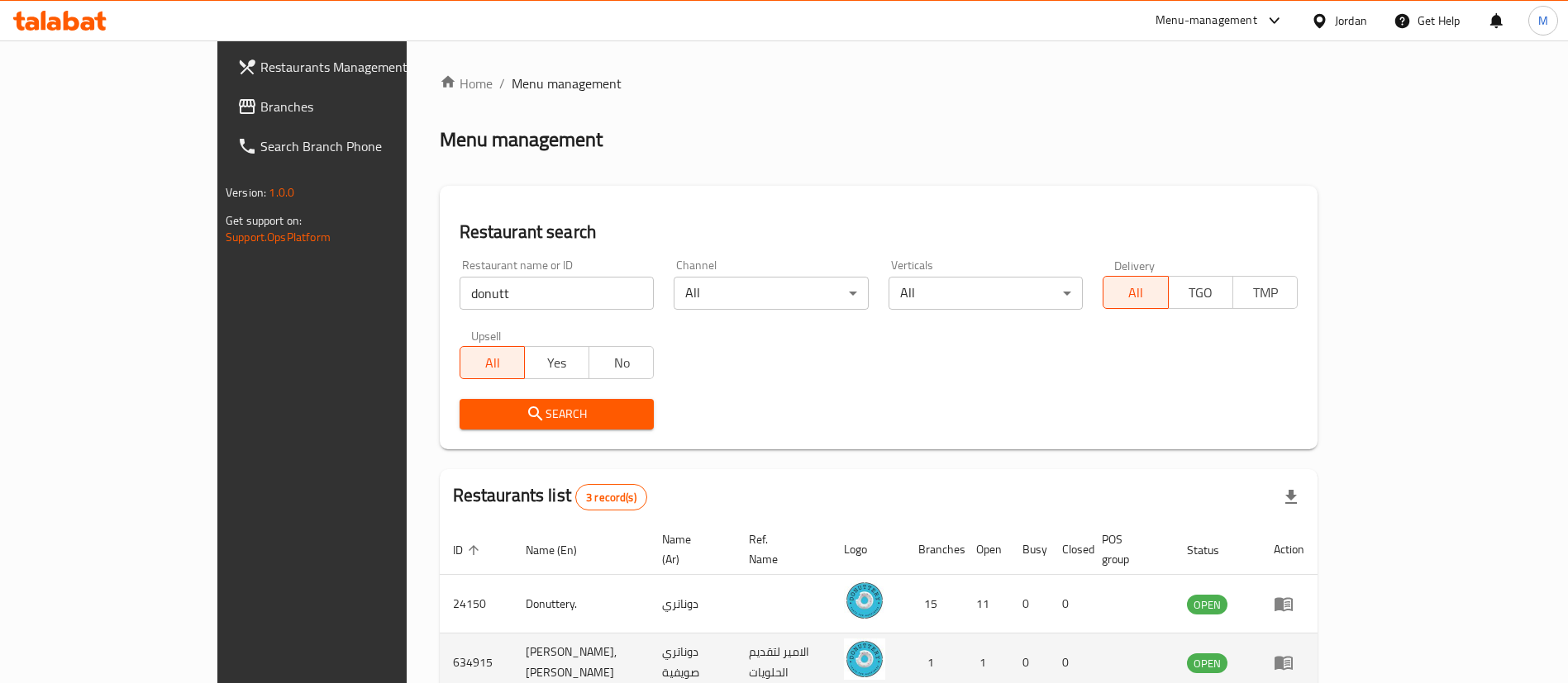
scroll to position [139, 0]
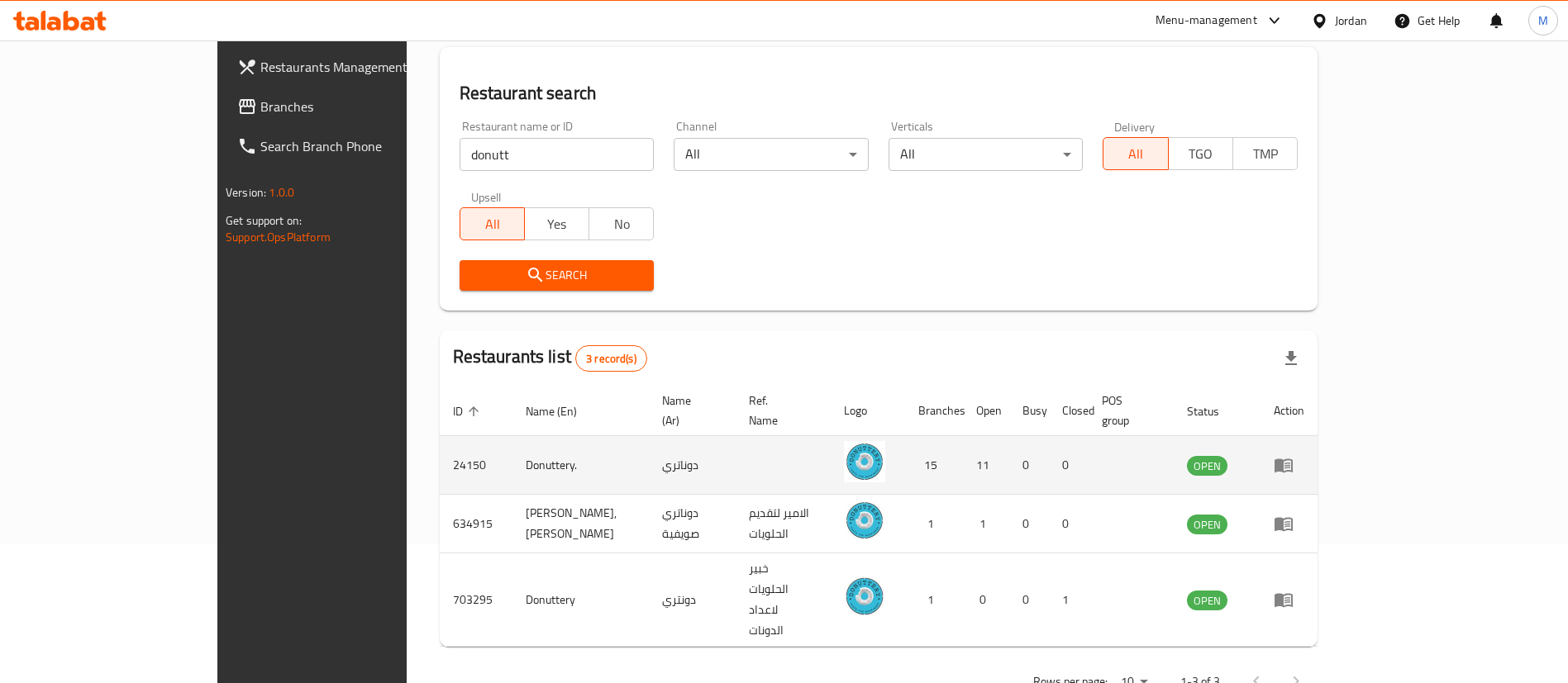
click at [1318, 460] on td "enhanced table" at bounding box center [1289, 465] width 57 height 59
click at [1293, 456] on icon "enhanced table" at bounding box center [1283, 465] width 20 height 20
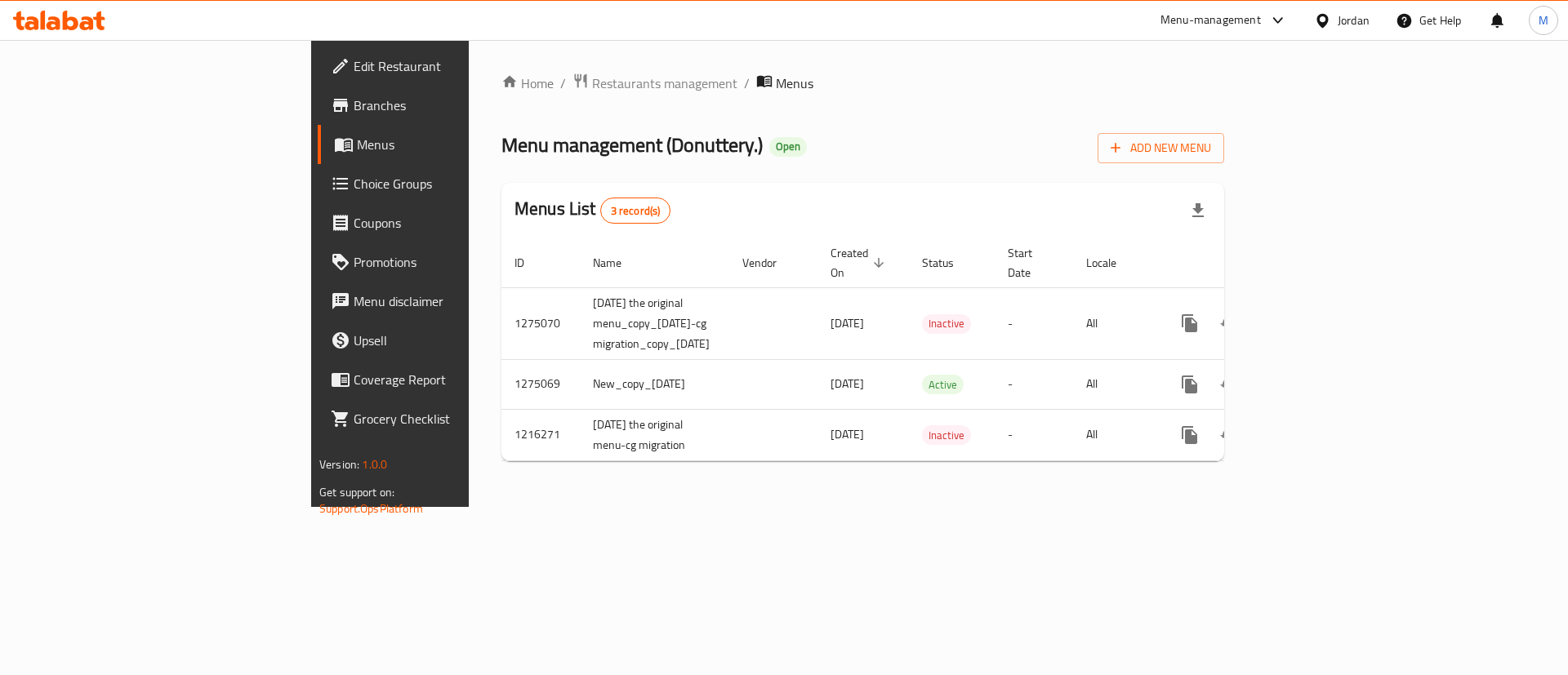
click at [353, 109] on span "Branches" at bounding box center [457, 106] width 206 height 20
